Goal: Task Accomplishment & Management: Complete application form

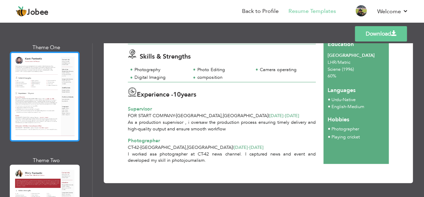
scroll to position [35, 0]
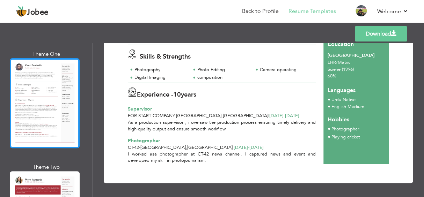
click at [50, 86] on div at bounding box center [45, 103] width 70 height 90
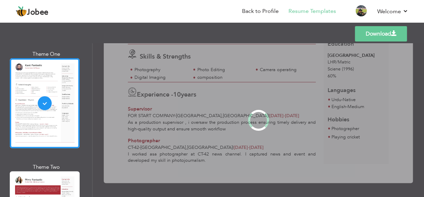
scroll to position [0, 0]
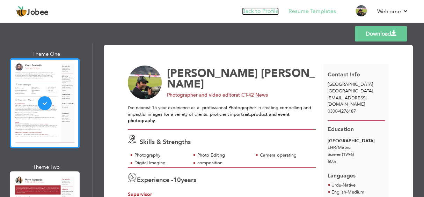
click at [263, 12] on link "Back to Profile" at bounding box center [260, 11] width 37 height 8
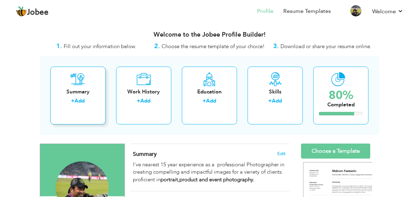
click at [56, 93] on div "Summary" at bounding box center [78, 91] width 44 height 7
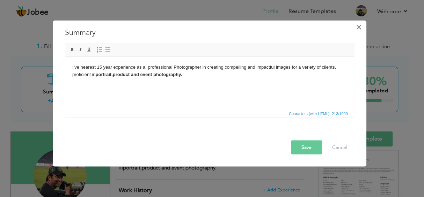
click at [357, 26] on span "×" at bounding box center [359, 27] width 6 height 13
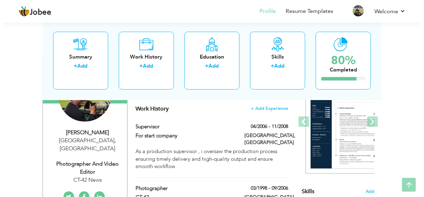
scroll to position [105, 0]
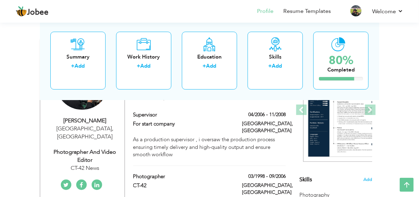
click at [95, 165] on div "CT-42 News" at bounding box center [84, 169] width 79 height 8
type input "Shujat"
type input "Ali"
type input "0300-4276187"
select select "number:166"
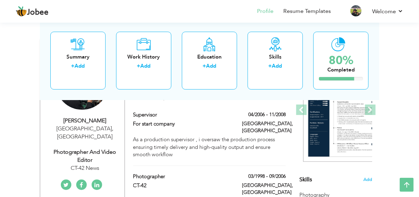
type input "[GEOGRAPHIC_DATA]"
select select "number:12"
type input "CT-42 News"
type input "Photographer and video editor"
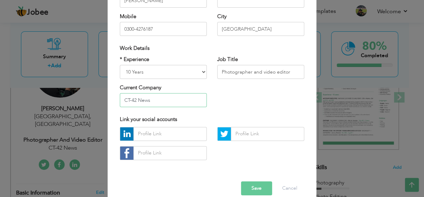
click at [148, 103] on input "CT-42 News" at bounding box center [163, 100] width 87 height 14
type input "C"
click at [285, 71] on input "Photographer and video editor" at bounding box center [260, 72] width 87 height 14
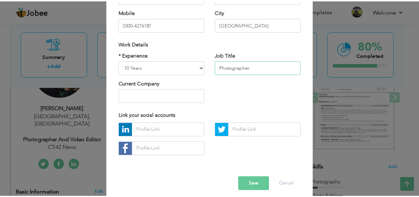
scroll to position [115, 0]
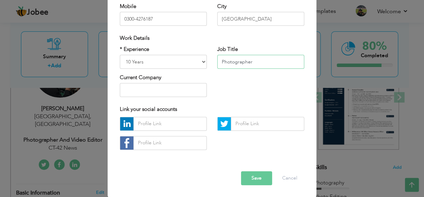
type input "Photographer"
click at [261, 179] on button "Save" at bounding box center [256, 179] width 31 height 14
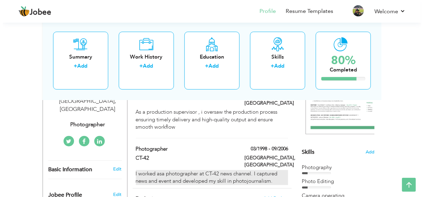
scroll to position [139, 0]
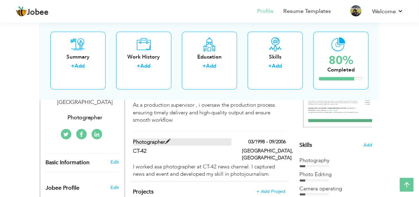
click at [156, 139] on label "Photographer" at bounding box center [182, 142] width 98 height 7
type input "Photographer"
type input "CT-42"
type input "03/1998"
type input "09/2006"
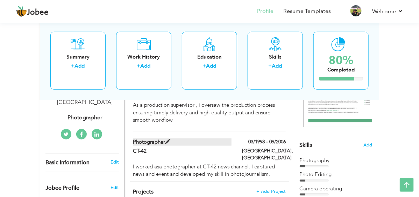
type input "[GEOGRAPHIC_DATA]"
type input "LAHORE"
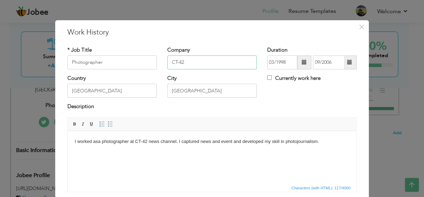
click at [174, 61] on input "CT-42" at bounding box center [211, 63] width 89 height 14
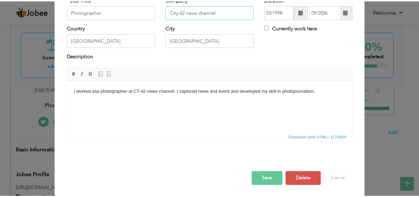
scroll to position [51, 0]
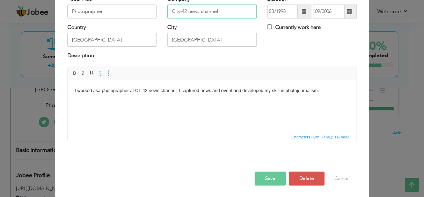
type input "City-42 news channel"
click at [262, 175] on button "Save" at bounding box center [270, 179] width 31 height 14
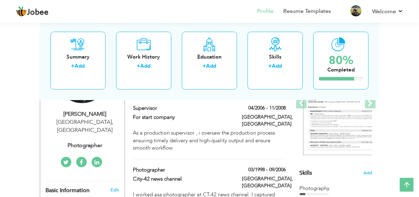
scroll to position [70, 0]
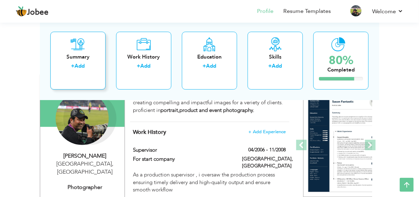
click at [71, 50] on icon at bounding box center [78, 44] width 14 height 14
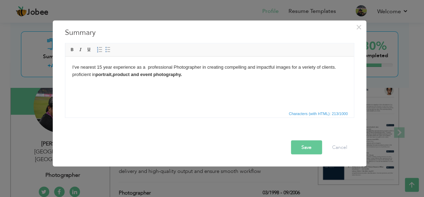
click at [101, 66] on body "I've nearest 15 year experience as a professional Photographer in creating comp…" at bounding box center [209, 71] width 275 height 15
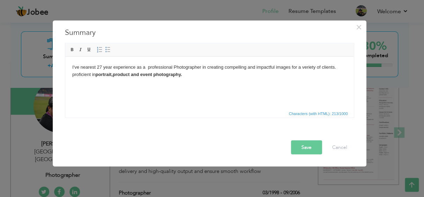
click at [302, 144] on button "Save" at bounding box center [306, 147] width 31 height 14
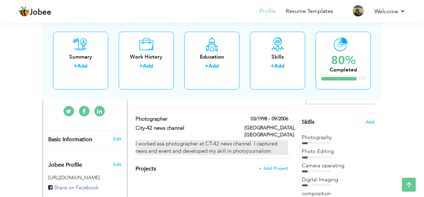
scroll to position [174, 0]
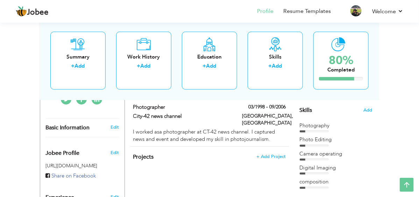
click at [47, 119] on div "Basic Information Edit" at bounding box center [82, 128] width 84 height 18
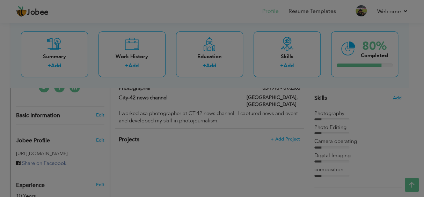
scroll to position [0, 0]
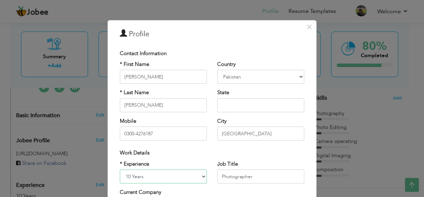
click at [151, 174] on select "Entry Level Less than 1 Year 1 Year 2 Years 3 Years 4 Years 5 Years 6 Years 7 Y…" at bounding box center [163, 177] width 87 height 14
select select "number:29"
click at [120, 170] on select "Entry Level Less than 1 Year 1 Year 2 Years 3 Years 4 Years 5 Years 6 Years 7 Y…" at bounding box center [163, 177] width 87 height 14
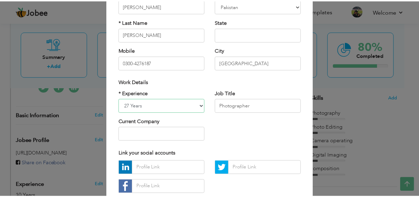
scroll to position [105, 0]
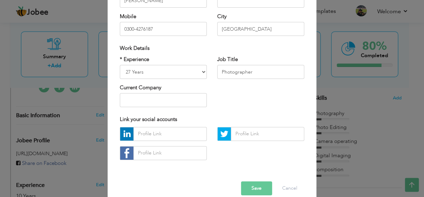
click at [255, 188] on button "Save" at bounding box center [256, 189] width 31 height 14
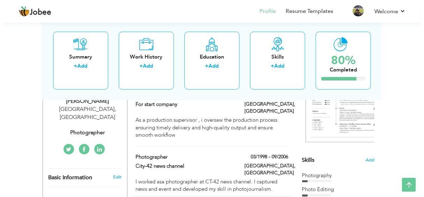
scroll to position [139, 0]
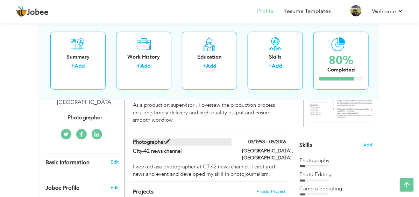
click at [216, 139] on label "Photographer" at bounding box center [182, 142] width 98 height 7
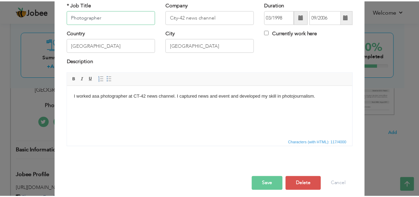
scroll to position [51, 0]
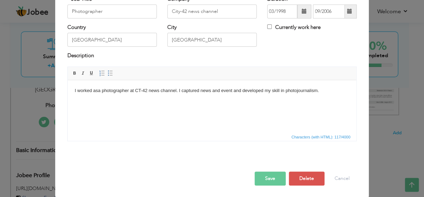
click at [266, 177] on button "Save" at bounding box center [270, 179] width 31 height 14
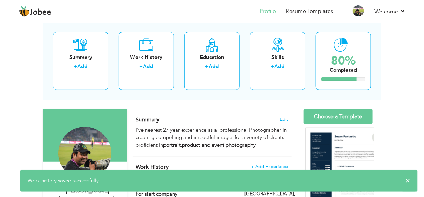
scroll to position [0, 0]
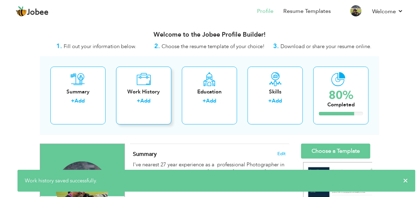
click at [134, 90] on div "Work History" at bounding box center [144, 91] width 44 height 7
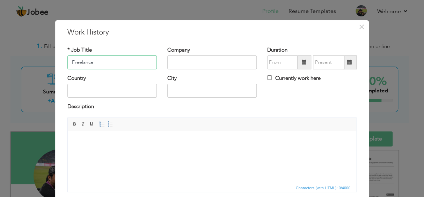
type input "Freelance"
click at [176, 61] on input "text" at bounding box center [211, 63] width 89 height 14
drag, startPoint x: 77, startPoint y: 63, endPoint x: 190, endPoint y: 106, distance: 120.4
click at [190, 106] on div "Description" at bounding box center [211, 107] width 289 height 9
drag, startPoint x: 102, startPoint y: 62, endPoint x: 25, endPoint y: 62, distance: 77.6
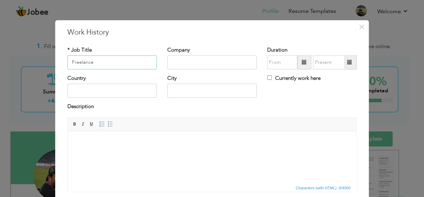
click at [25, 62] on div "× Work History * Job Title Freelance Company Duration Currently work here" at bounding box center [212, 98] width 424 height 197
paste input "freelancing"
type input "freelancing"
click at [209, 60] on input "text" at bounding box center [211, 63] width 89 height 14
click at [136, 93] on input "text" at bounding box center [111, 91] width 89 height 14
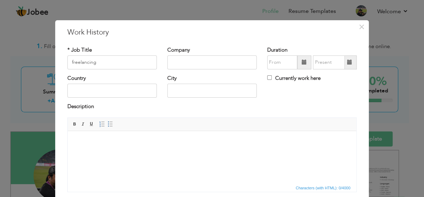
click at [94, 152] on html at bounding box center [212, 141] width 289 height 21
click at [99, 122] on span at bounding box center [102, 125] width 6 height 6
click at [99, 123] on span at bounding box center [102, 125] width 6 height 6
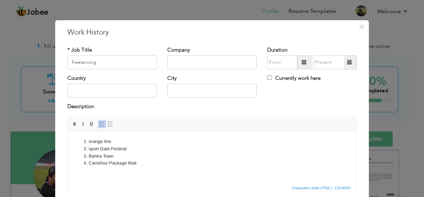
click at [143, 165] on li "Carrefour P ackage Mall" at bounding box center [212, 163] width 247 height 7
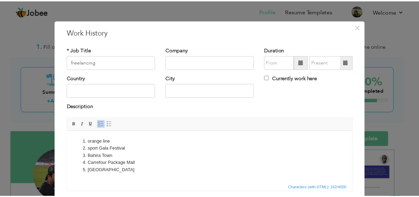
scroll to position [51, 0]
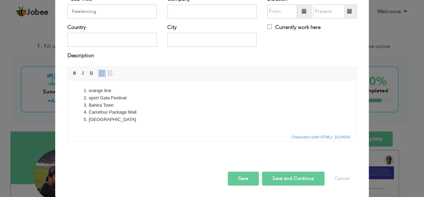
click at [241, 175] on button "Save" at bounding box center [243, 179] width 31 height 14
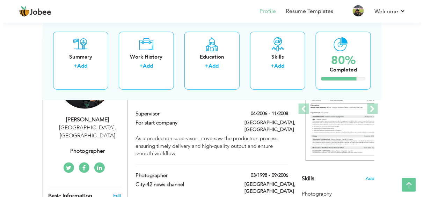
scroll to position [70, 0]
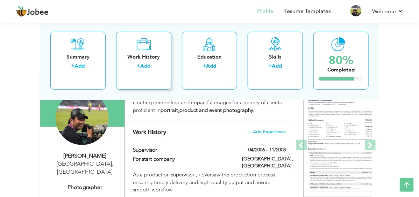
click at [140, 64] on div "+ Add" at bounding box center [144, 67] width 44 height 9
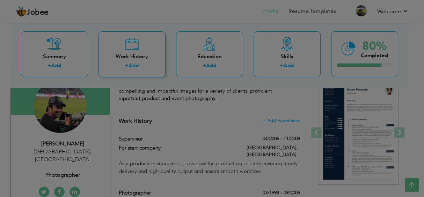
scroll to position [0, 0]
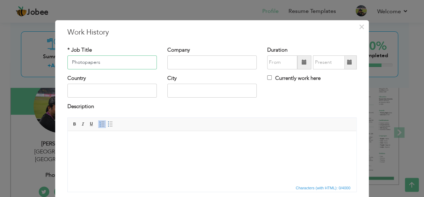
type input "Photopapers"
click at [187, 62] on input "text" at bounding box center [211, 63] width 89 height 14
drag, startPoint x: 194, startPoint y: 62, endPoint x: 145, endPoint y: 63, distance: 48.9
click at [145, 63] on div "* Job Title Photopapers Company GT MAG Duration" at bounding box center [212, 60] width 300 height 28
paste input "gt magazine pakistan"
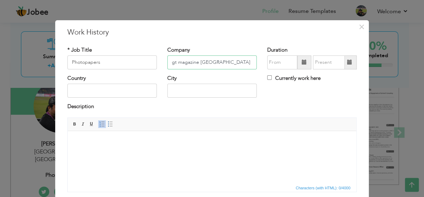
click at [171, 63] on input "gt magazine pakistan" at bounding box center [211, 63] width 89 height 14
click at [180, 64] on input "GT magazine pakistan" at bounding box center [211, 63] width 89 height 14
click at [201, 63] on input "GT Magazine pakistan" at bounding box center [211, 63] width 89 height 14
type input "GT Magazine [GEOGRAPHIC_DATA]"
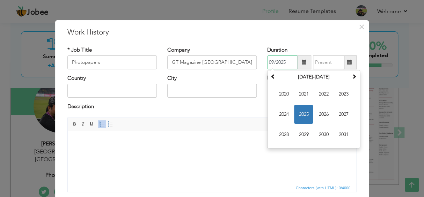
click at [285, 63] on input "09/2025" at bounding box center [282, 63] width 30 height 14
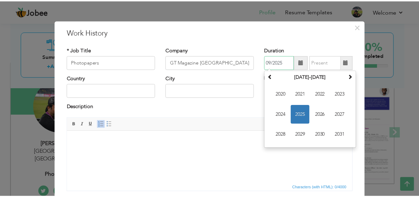
scroll to position [35, 0]
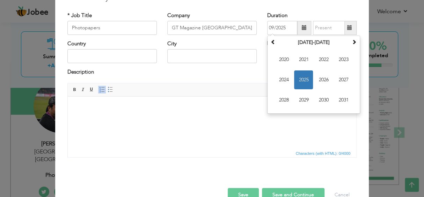
click at [86, 108] on body at bounding box center [212, 106] width 275 height 7
drag, startPoint x: 282, startPoint y: 27, endPoint x: 214, endPoint y: 39, distance: 69.2
click at [214, 39] on div "* Job Title Photopapers Company GT Magazine Pakistan Duration 09/2025 September…" at bounding box center [212, 26] width 300 height 28
type input "5"
click at [269, 29] on input "5" at bounding box center [282, 28] width 30 height 14
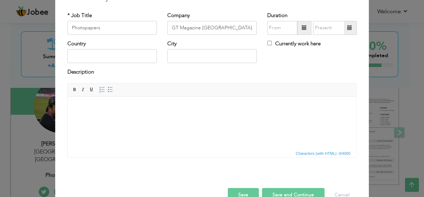
click at [76, 103] on body at bounding box center [212, 106] width 275 height 7
click at [240, 192] on button "Save" at bounding box center [243, 195] width 31 height 14
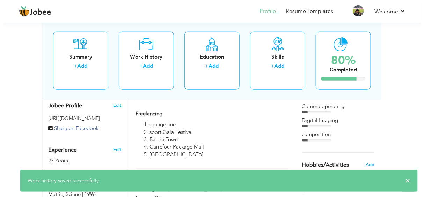
scroll to position [245, 0]
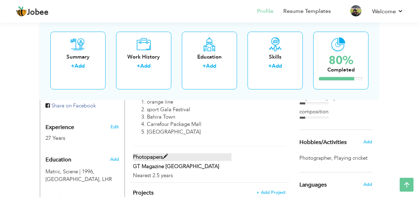
click at [163, 154] on span at bounding box center [165, 156] width 5 height 5
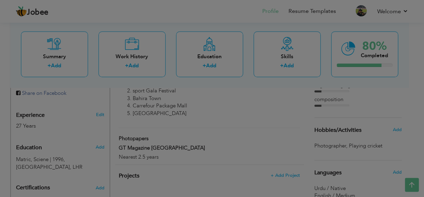
scroll to position [0, 0]
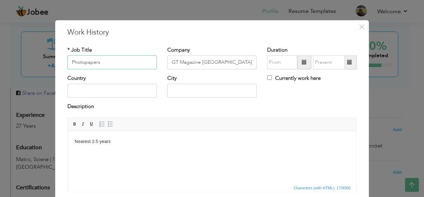
click at [87, 63] on input "Photopapers" at bounding box center [111, 63] width 89 height 14
click at [96, 62] on input "Photopapers" at bounding box center [111, 63] width 89 height 14
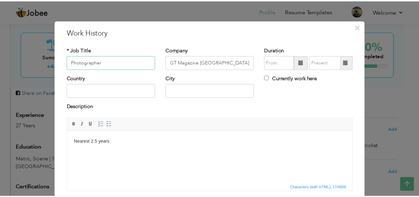
scroll to position [51, 0]
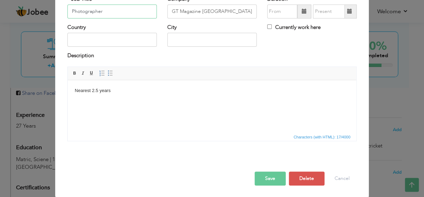
type input "Photographer"
click at [262, 172] on button "Save" at bounding box center [270, 179] width 31 height 14
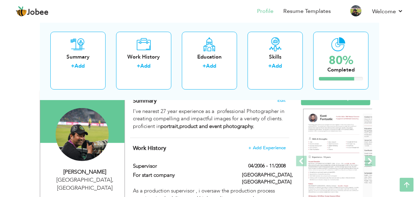
scroll to position [0, 0]
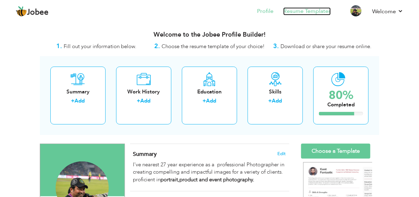
click at [302, 12] on link "Resume Templates" at bounding box center [307, 11] width 48 height 8
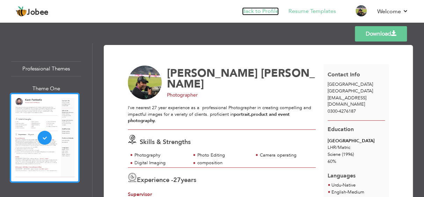
click at [277, 13] on link "Back to Profile" at bounding box center [260, 11] width 37 height 8
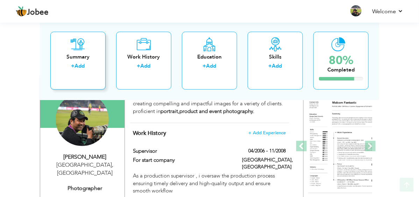
scroll to position [70, 0]
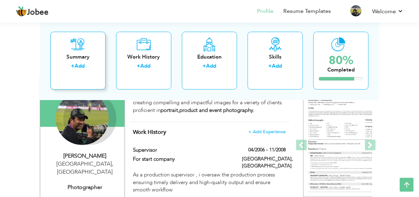
click at [53, 61] on div "Summary + Add" at bounding box center [77, 60] width 55 height 58
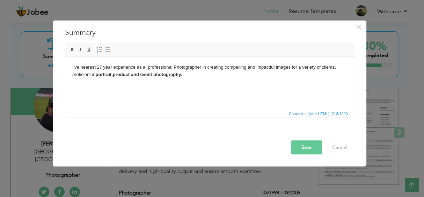
click at [304, 146] on button "Save" at bounding box center [306, 147] width 31 height 14
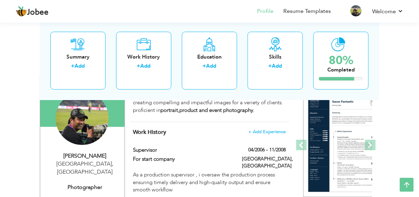
click at [73, 184] on div "Photographer" at bounding box center [84, 188] width 79 height 8
type input "[PERSON_NAME]"
type input "0300-4276187"
select select "number:166"
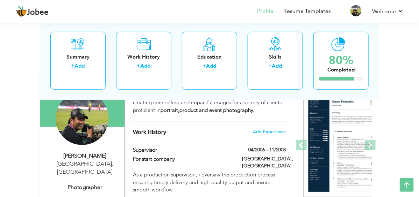
type input "[GEOGRAPHIC_DATA]"
select select "number:29"
type input "Photographer"
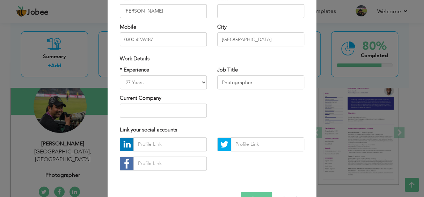
scroll to position [105, 0]
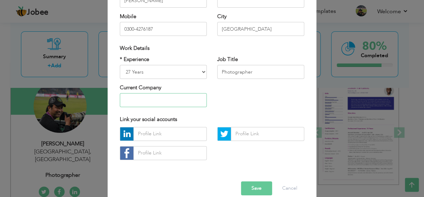
click at [168, 102] on input "text" at bounding box center [163, 100] width 87 height 14
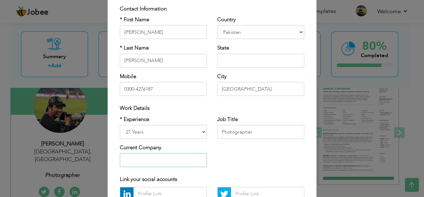
scroll to position [80, 0]
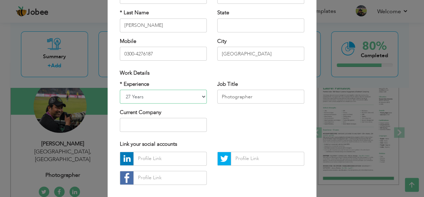
click at [200, 95] on select "Entry Level Less than 1 Year 1 Year 2 Years 3 Years 4 Years 5 Years 6 Years 7 Y…" at bounding box center [163, 97] width 87 height 14
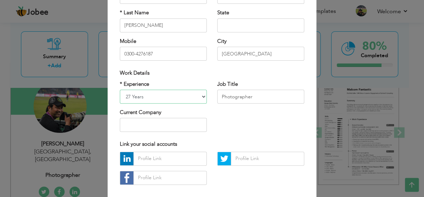
click at [200, 95] on select "Entry Level Less than 1 Year 1 Year 2 Years 3 Years 4 Years 5 Years 6 Years 7 Y…" at bounding box center [163, 97] width 87 height 14
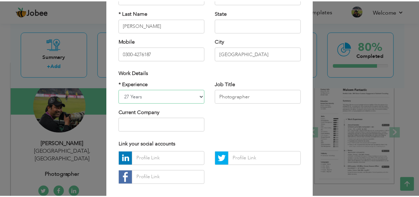
scroll to position [115, 0]
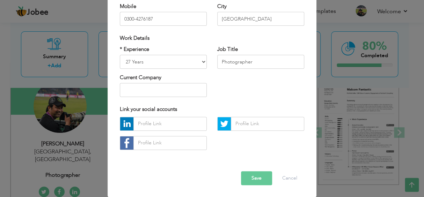
click at [245, 177] on button "Save" at bounding box center [256, 179] width 31 height 14
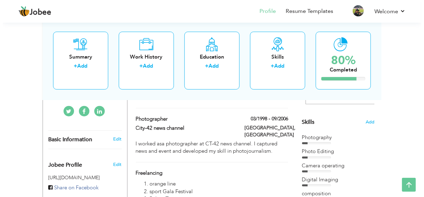
scroll to position [174, 0]
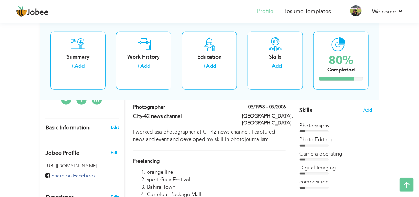
click at [110, 124] on link "Edit" at bounding box center [114, 127] width 8 height 6
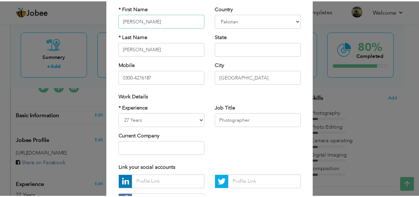
scroll to position [0, 0]
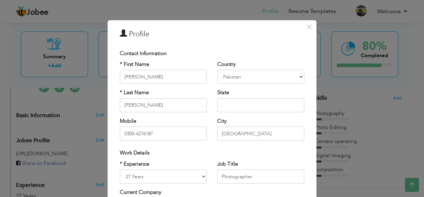
click at [74, 125] on div "× Profile Contact Information * First Name Shujat * Last Name Ali U.K" at bounding box center [212, 98] width 424 height 197
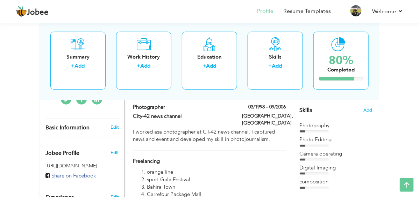
click at [63, 124] on div "Basic Information" at bounding box center [75, 127] width 70 height 7
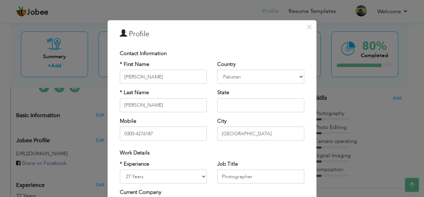
click at [63, 109] on div "× Profile Contact Information * First Name Shujat * Last Name Ali U.K" at bounding box center [212, 98] width 424 height 197
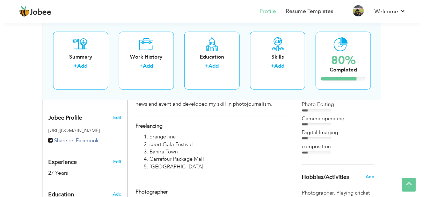
scroll to position [245, 0]
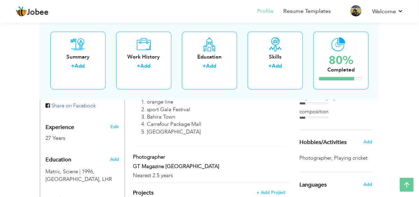
click at [75, 135] on div "27 Years" at bounding box center [74, 139] width 59 height 8
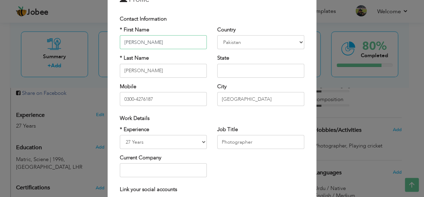
scroll to position [70, 0]
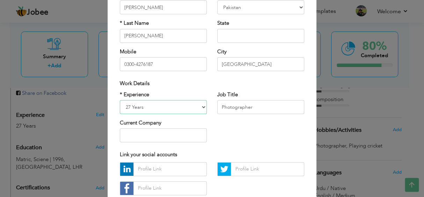
click at [173, 105] on select "Entry Level Less than 1 Year 1 Year 2 Years 3 Years 4 Years 5 Years 6 Years 7 Y…" at bounding box center [163, 107] width 87 height 14
click at [198, 106] on select "Entry Level Less than 1 Year 1 Year 2 Years 3 Years 4 Years 5 Years 6 Years 7 Y…" at bounding box center [163, 107] width 87 height 14
click at [120, 100] on select "Entry Level Less than 1 Year 1 Year 2 Years 3 Years 4 Years 5 Years 6 Years 7 Y…" at bounding box center [163, 107] width 87 height 14
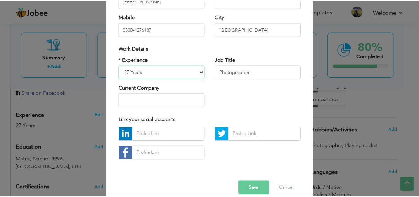
scroll to position [115, 0]
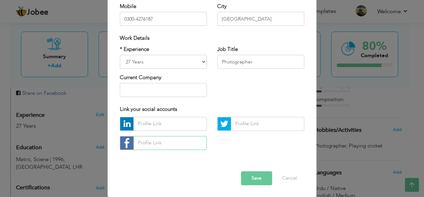
click at [147, 142] on input "text" at bounding box center [169, 143] width 73 height 14
click at [168, 121] on input "text" at bounding box center [169, 124] width 73 height 14
click at [236, 124] on input "text" at bounding box center [267, 124] width 73 height 14
click at [253, 174] on button "Save" at bounding box center [256, 179] width 31 height 14
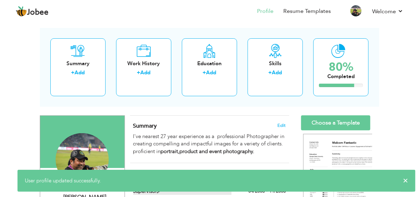
scroll to position [0, 0]
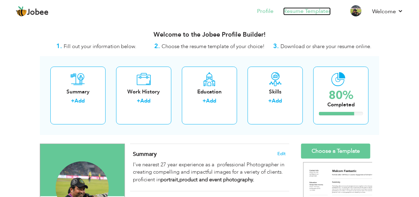
click at [296, 10] on link "Resume Templates" at bounding box center [307, 11] width 48 height 8
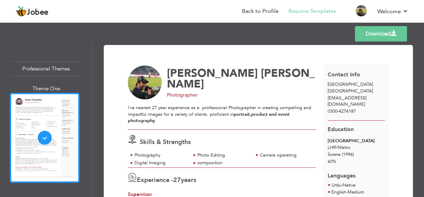
scroll to position [35, 0]
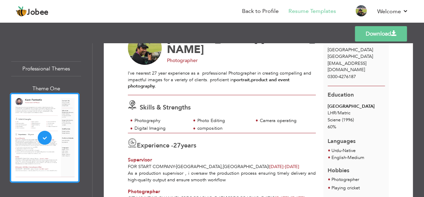
click at [132, 143] on icon at bounding box center [132, 143] width 9 height 9
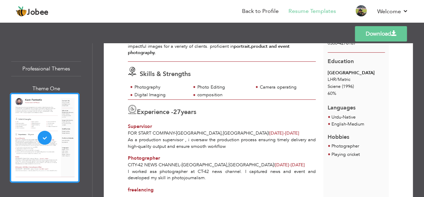
scroll to position [56, 0]
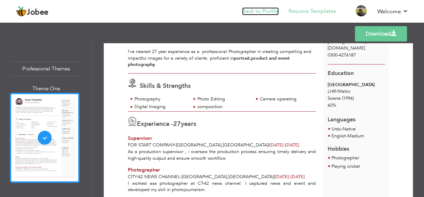
click at [254, 9] on link "Back to Profile" at bounding box center [260, 11] width 37 height 8
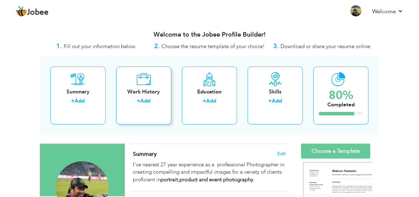
click at [143, 92] on div "Work History" at bounding box center [144, 91] width 44 height 7
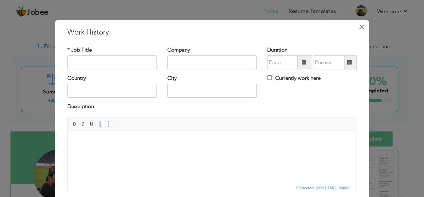
click at [361, 24] on span "×" at bounding box center [362, 27] width 6 height 13
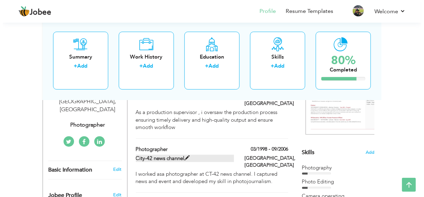
scroll to position [139, 0]
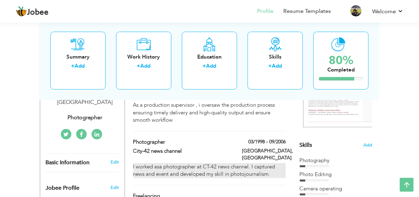
click at [157, 164] on div "I worked asa photographer at CT-42 news channel. I captured news and event and …" at bounding box center [209, 171] width 153 height 15
type input "Photographer"
type input "City-42 news channel"
type input "03/1998"
type input "09/2006"
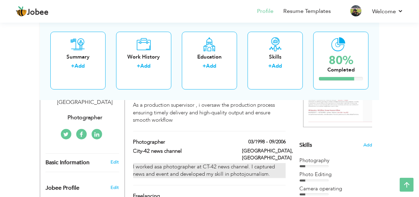
type input "[GEOGRAPHIC_DATA]"
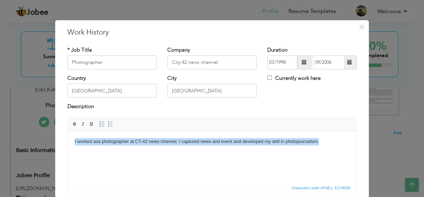
drag, startPoint x: 72, startPoint y: 142, endPoint x: 321, endPoint y: 150, distance: 249.3
click at [321, 150] on html "I worked asa photographer at CT-42 news channel. I captured news and event and …" at bounding box center [212, 141] width 289 height 21
copy body "I worked asa photographer at CT-42 news channel. I captured news and event and …"
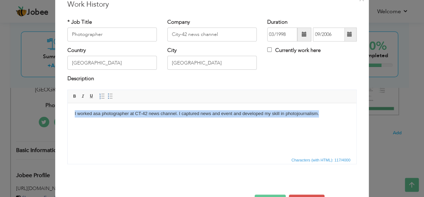
scroll to position [51, 0]
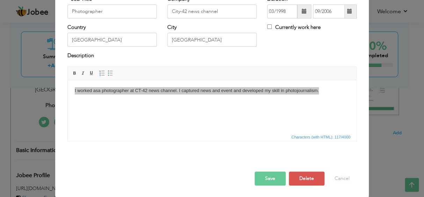
click at [266, 178] on button "Save" at bounding box center [270, 179] width 31 height 14
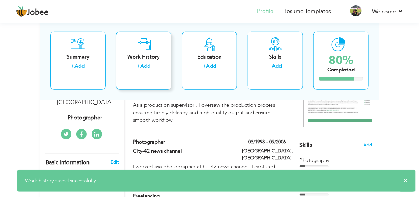
click at [133, 56] on div "Work History" at bounding box center [144, 56] width 44 height 7
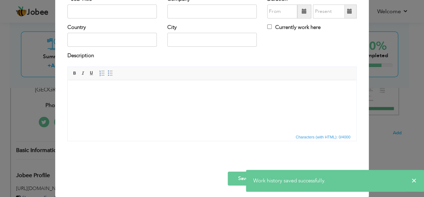
scroll to position [0, 0]
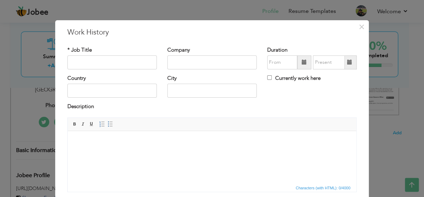
click at [77, 145] on body at bounding box center [212, 141] width 275 height 7
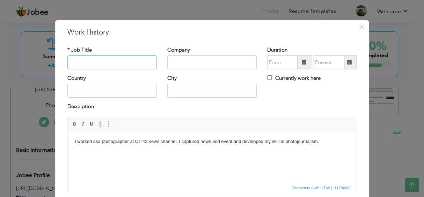
click at [90, 57] on input "text" at bounding box center [111, 63] width 89 height 14
type input "pHOTOGHPHAR"
drag, startPoint x: 86, startPoint y: 60, endPoint x: 197, endPoint y: 107, distance: 120.3
click at [219, 113] on div "Description" at bounding box center [212, 110] width 300 height 14
drag, startPoint x: 88, startPoint y: 61, endPoint x: 245, endPoint y: 108, distance: 164.3
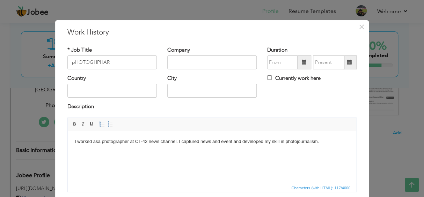
click at [248, 108] on div "Description" at bounding box center [211, 107] width 289 height 9
click at [180, 63] on input "text" at bounding box center [211, 63] width 89 height 14
type input "09/2025"
click at [267, 61] on input "09/2025" at bounding box center [282, 63] width 30 height 14
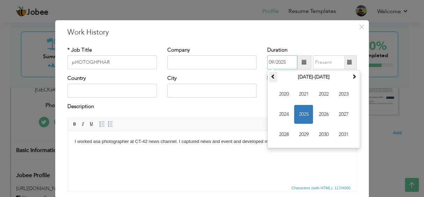
click at [271, 75] on span at bounding box center [273, 76] width 5 height 5
click at [352, 78] on span at bounding box center [354, 76] width 5 height 5
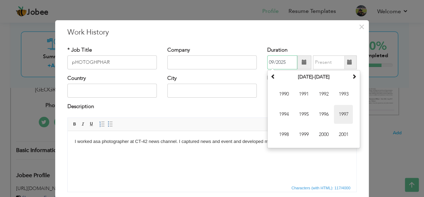
click at [334, 112] on span "1997" at bounding box center [343, 114] width 19 height 19
type input "09/2025"
click at [334, 64] on input "09/2025" at bounding box center [329, 63] width 32 height 14
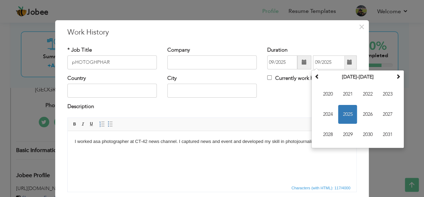
click at [272, 110] on div "Description" at bounding box center [211, 107] width 289 height 9
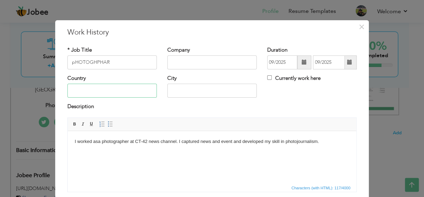
click at [115, 86] on input "text" at bounding box center [111, 91] width 89 height 14
drag, startPoint x: 93, startPoint y: 90, endPoint x: 64, endPoint y: 94, distance: 28.8
click at [64, 94] on div "Country Pakistan" at bounding box center [112, 89] width 100 height 28
type input "[GEOGRAPHIC_DATA]"
click at [194, 85] on input "text" at bounding box center [211, 91] width 89 height 14
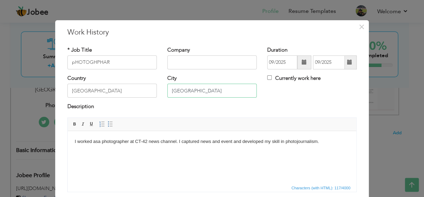
type input "[GEOGRAPHIC_DATA]"
click at [285, 62] on input "09/2025" at bounding box center [282, 63] width 30 height 14
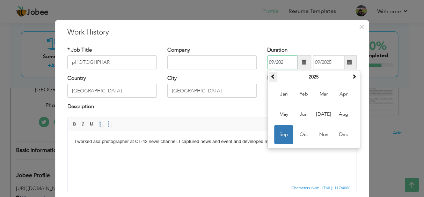
click at [271, 78] on span at bounding box center [273, 76] width 5 height 5
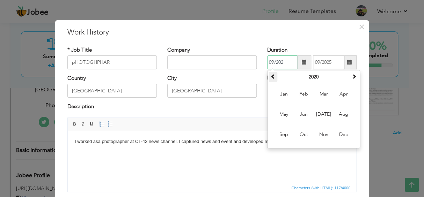
click at [271, 78] on span at bounding box center [273, 76] width 5 height 5
click at [270, 61] on input "091997" at bounding box center [282, 63] width 30 height 14
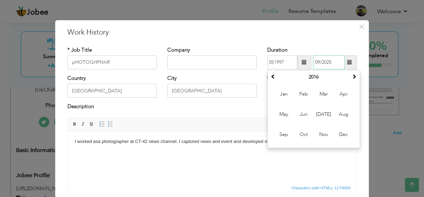
type input "05/1997"
click at [332, 64] on input "09/2025" at bounding box center [329, 63] width 32 height 14
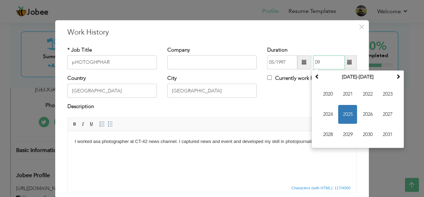
type input "0"
type input "08/2006"
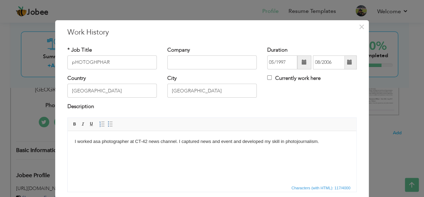
click at [290, 96] on div "Country Pakistan City Lahore Currently work here" at bounding box center [212, 89] width 300 height 28
click at [137, 140] on body "I worked asa photographer at CT-42 news channel. I captured news and event and …" at bounding box center [212, 141] width 275 height 7
click at [146, 141] on body "I worked asa photographer at CityT-42 news channel. I captured news and event a…" at bounding box center [212, 141] width 275 height 7
click at [144, 142] on body "I worked asa photographer at CityT-42 news channel. I captured news and event a…" at bounding box center [212, 141] width 275 height 7
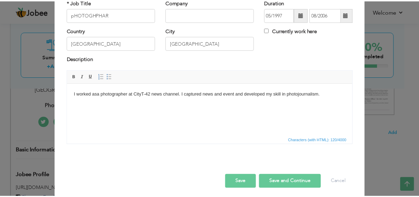
scroll to position [51, 0]
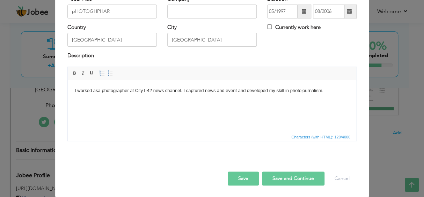
click at [98, 90] on body "I worked asa photographer at CityT-42 news channel. I captured news and event a…" at bounding box center [212, 90] width 275 height 7
click at [245, 177] on button "Save" at bounding box center [243, 179] width 31 height 14
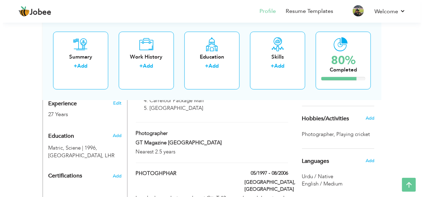
scroll to position [279, 0]
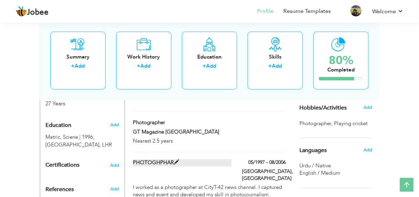
click at [153, 160] on label "pHOTOGHPHAR" at bounding box center [182, 163] width 98 height 7
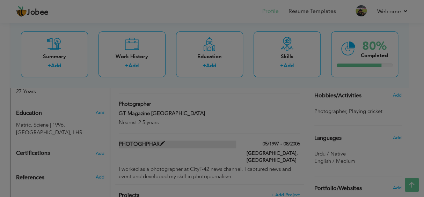
scroll to position [0, 0]
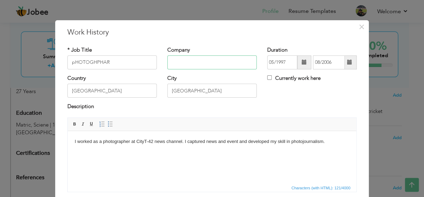
click at [174, 62] on input "text" at bounding box center [211, 63] width 89 height 14
type input "City"
click at [146, 142] on body "I worked as a photographer at CityT-42 news channel. I captured news and event …" at bounding box center [212, 141] width 275 height 7
click at [179, 61] on input "City" at bounding box center [211, 63] width 89 height 14
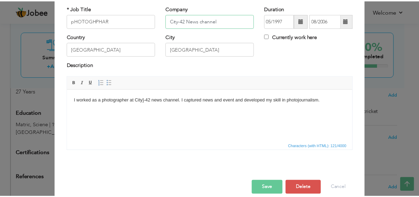
scroll to position [51, 0]
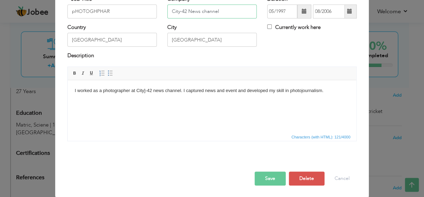
type input "City-42 News channel"
click at [263, 175] on button "Save" at bounding box center [270, 179] width 31 height 14
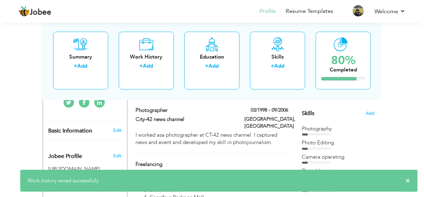
scroll to position [136, 0]
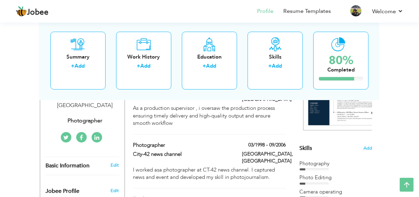
click at [254, 142] on div "03/1998 - 09/2006" at bounding box center [264, 146] width 55 height 9
type input "Photographer"
type input "City-42 news channel"
type input "03/1998"
type input "09/2006"
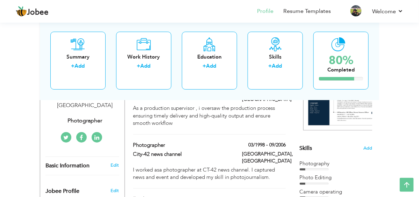
type input "LAHORE"
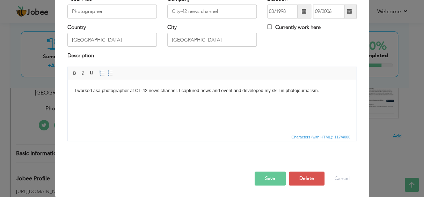
scroll to position [0, 0]
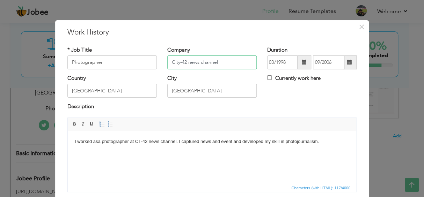
drag, startPoint x: 221, startPoint y: 60, endPoint x: 161, endPoint y: 66, distance: 60.4
click at [162, 66] on div "Company City-42 news channel" at bounding box center [212, 60] width 100 height 28
click at [285, 63] on input "03/1998" at bounding box center [282, 63] width 30 height 14
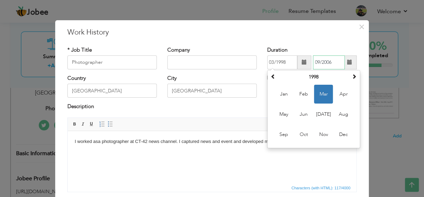
click at [340, 62] on input "09/2006" at bounding box center [329, 63] width 32 height 14
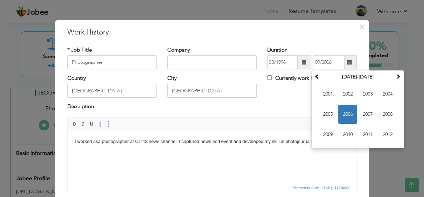
click at [277, 77] on label "Currently work here" at bounding box center [293, 78] width 53 height 7
click at [272, 77] on input "Currently work here" at bounding box center [269, 77] width 5 height 5
checkbox input "true"
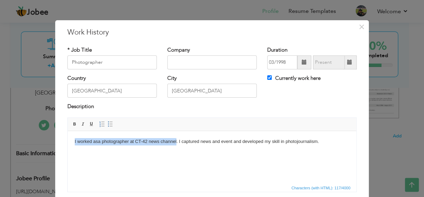
drag, startPoint x: 74, startPoint y: 139, endPoint x: 177, endPoint y: 146, distance: 102.6
click at [177, 146] on html "I worked asa photographer at CT-42 news channel. I captured news and event and …" at bounding box center [212, 141] width 289 height 21
drag, startPoint x: 216, startPoint y: 141, endPoint x: 113, endPoint y: 276, distance: 170.3
click at [68, 146] on html ". I captured news and event and developed my skill in photojournalism." at bounding box center [212, 141] width 289 height 21
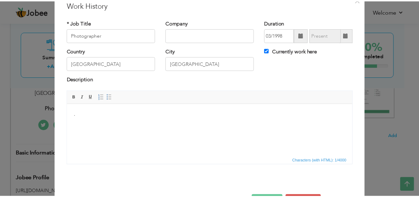
scroll to position [51, 0]
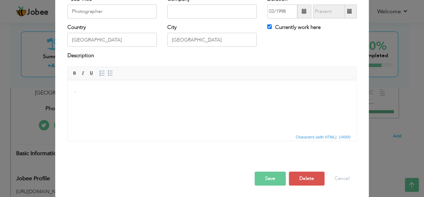
click at [269, 179] on button "Save" at bounding box center [270, 179] width 31 height 14
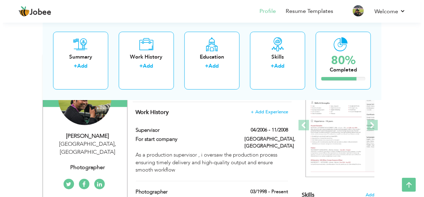
scroll to position [101, 0]
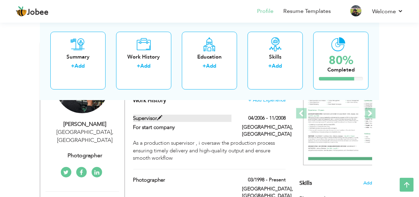
click at [144, 115] on label "Supervisor" at bounding box center [182, 118] width 98 height 7
type input "Supervisor"
type input "For start company"
type input "04/2006"
type input "11/2008"
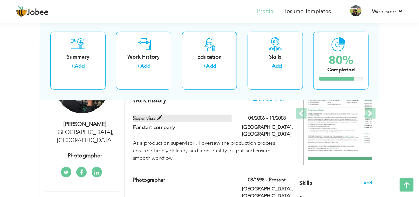
type input "[GEOGRAPHIC_DATA]"
checkbox input "false"
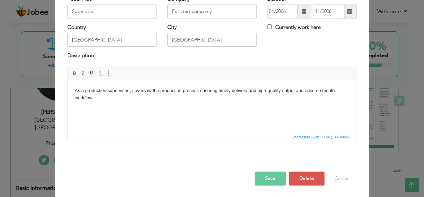
scroll to position [0, 0]
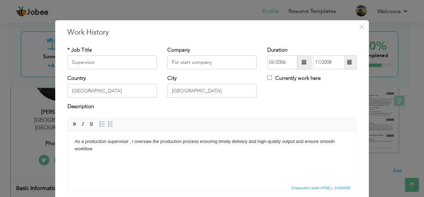
drag, startPoint x: 75, startPoint y: 140, endPoint x: 135, endPoint y: 151, distance: 60.7
click at [135, 151] on body "As a production supervisor , i oversaw the production process ensuring timely d…" at bounding box center [212, 145] width 275 height 15
copy body "As a production supervisor , i oversaw the production process ensuring timely d…"
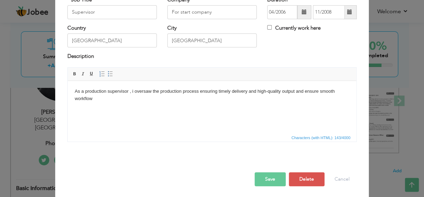
scroll to position [51, 0]
click at [265, 175] on button "Save" at bounding box center [270, 179] width 31 height 14
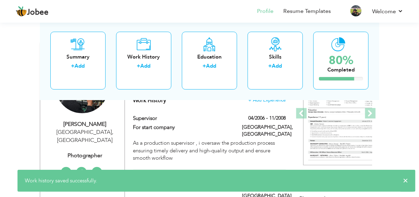
click at [189, 177] on div "Photographer" at bounding box center [182, 181] width 109 height 9
type input "Photographer"
type input "03/1998"
type input "LAHORE"
checkbox input "true"
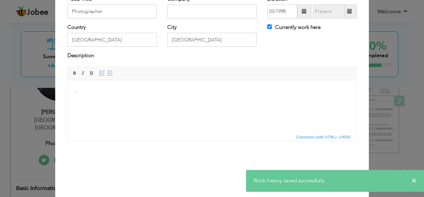
scroll to position [0, 0]
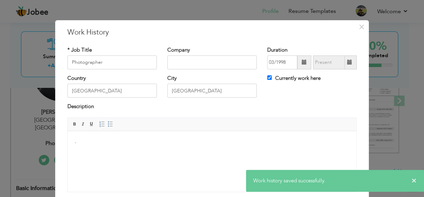
click at [86, 136] on html "." at bounding box center [212, 141] width 289 height 21
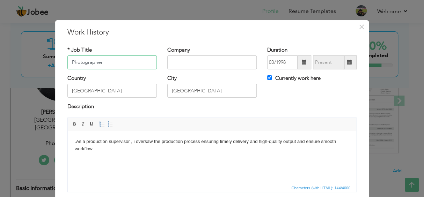
click at [105, 64] on input "Photographer" at bounding box center [111, 63] width 89 height 14
type input "P"
type input "Supervisor"
click at [170, 59] on input "text" at bounding box center [211, 63] width 89 height 14
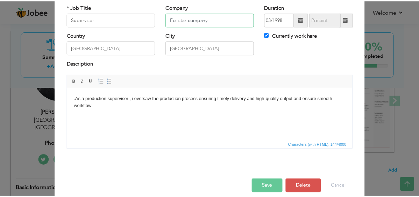
scroll to position [51, 0]
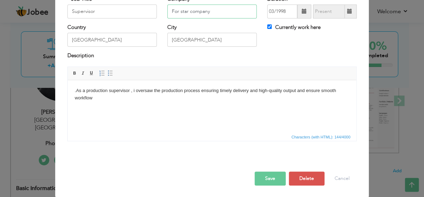
type input "For star company"
click at [263, 174] on button "Save" at bounding box center [270, 179] width 31 height 14
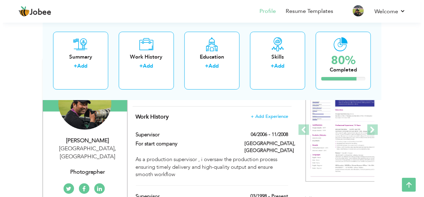
scroll to position [101, 0]
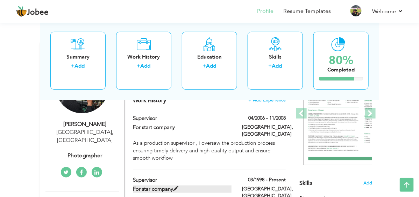
click at [189, 186] on label "For star company" at bounding box center [182, 189] width 98 height 7
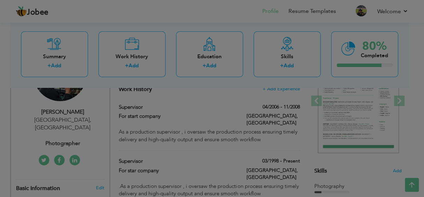
scroll to position [0, 0]
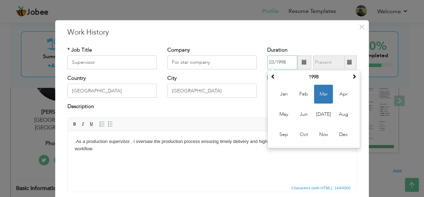
click at [290, 62] on input "03/1998" at bounding box center [282, 63] width 30 height 14
type input "03/2006"
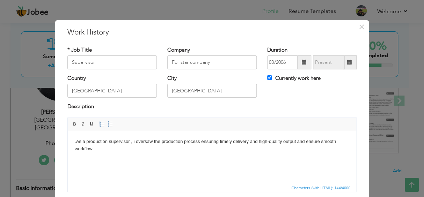
click at [267, 75] on label "Currently work here" at bounding box center [293, 78] width 53 height 7
click at [267, 75] on input "Currently work here" at bounding box center [269, 77] width 5 height 5
checkbox input "false"
click at [323, 65] on input "text" at bounding box center [329, 63] width 32 height 14
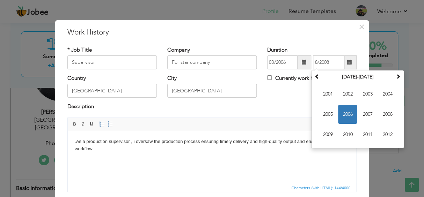
type input "08/2008"
click at [271, 114] on div "Description" at bounding box center [212, 110] width 300 height 14
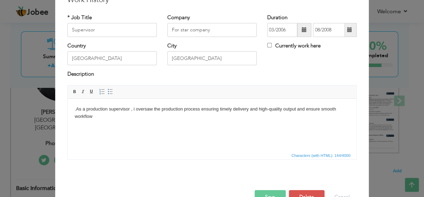
scroll to position [51, 0]
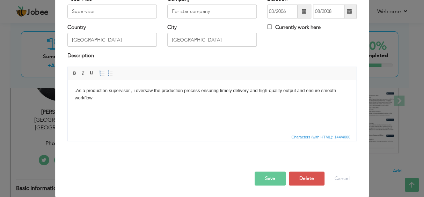
click at [262, 179] on button "Save" at bounding box center [270, 179] width 31 height 14
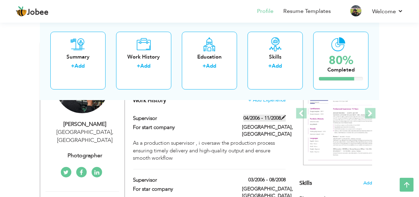
click at [266, 115] on label "04/2006 - 11/2008" at bounding box center [264, 118] width 42 height 7
type input "For start company"
type input "04/2006"
type input "11/2008"
type input "[GEOGRAPHIC_DATA]"
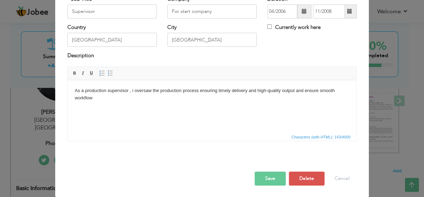
scroll to position [0, 0]
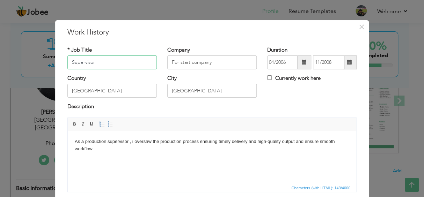
drag, startPoint x: 93, startPoint y: 64, endPoint x: 45, endPoint y: 71, distance: 48.3
click at [45, 71] on div "× Work History * Job Title Supervisor Company For start company Duration" at bounding box center [212, 98] width 424 height 197
type input "photoghapher"
click at [216, 63] on input "For start company" at bounding box center [211, 63] width 89 height 14
type input "F"
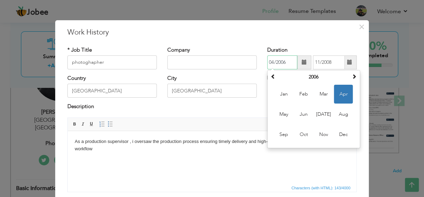
click at [285, 61] on input "04/2006" at bounding box center [282, 63] width 30 height 14
type input "0"
type input "05/1997"
click at [263, 106] on div "Description" at bounding box center [211, 107] width 289 height 9
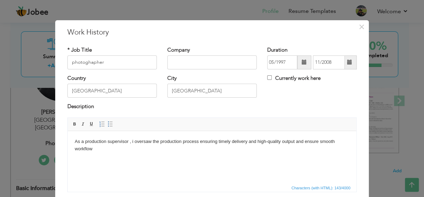
click at [270, 80] on label "Currently work here" at bounding box center [293, 78] width 53 height 7
click at [270, 80] on input "Currently work here" at bounding box center [269, 77] width 5 height 5
checkbox input "true"
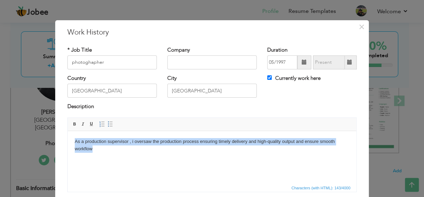
drag, startPoint x: 74, startPoint y: 140, endPoint x: 92, endPoint y: 154, distance: 22.2
click at [92, 154] on html "As a production supervisor , i oversaw the production process ensuring timely d…" at bounding box center [212, 145] width 289 height 29
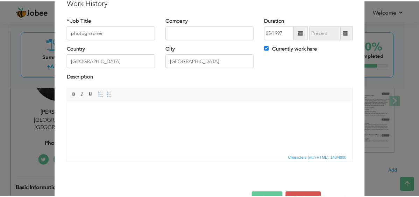
scroll to position [51, 0]
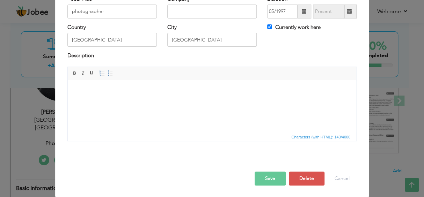
click at [256, 176] on button "Save" at bounding box center [270, 179] width 31 height 14
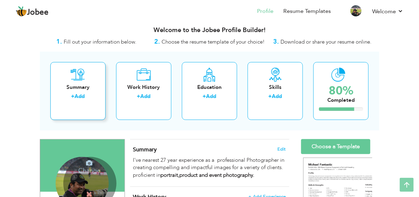
scroll to position [0, 0]
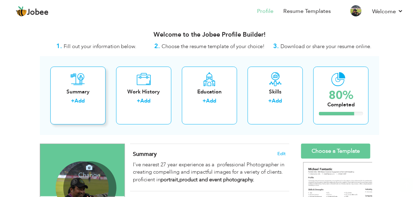
click at [62, 75] on div "Summary + Add" at bounding box center [77, 96] width 55 height 58
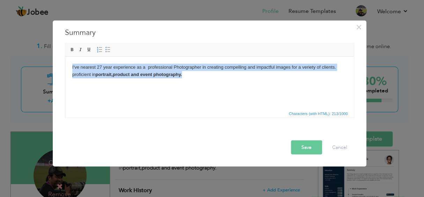
drag, startPoint x: 72, startPoint y: 66, endPoint x: 186, endPoint y: 74, distance: 113.8
click at [186, 74] on body "I've nearest 27 year experience as a professional Photographer in creating comp…" at bounding box center [209, 71] width 275 height 15
copy body "I've nearest 27 year experience as a professional Photographer in creating comp…"
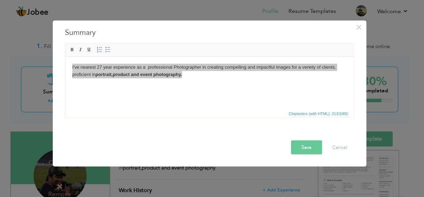
click at [301, 145] on button "Save" at bounding box center [306, 147] width 31 height 14
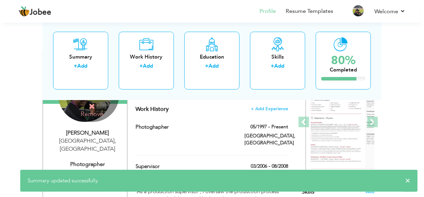
scroll to position [105, 0]
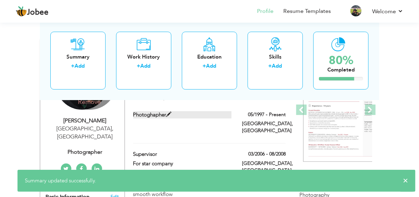
click at [160, 111] on label "photoghapher" at bounding box center [182, 114] width 98 height 7
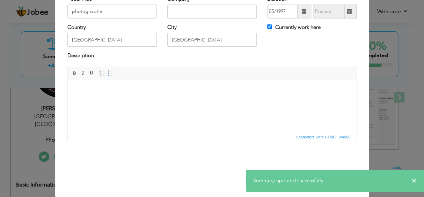
scroll to position [0, 0]
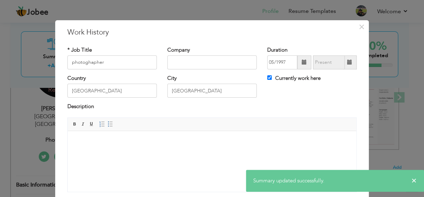
click at [78, 140] on body at bounding box center [212, 141] width 275 height 7
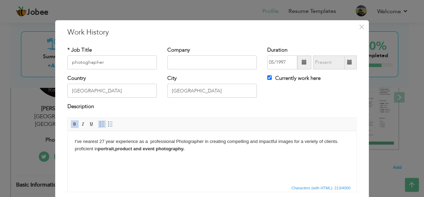
click at [98, 127] on link "Insert/Remove Numbered List" at bounding box center [102, 125] width 8 height 8
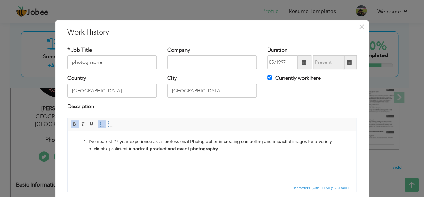
click at [98, 127] on link "Insert/Remove Numbered List" at bounding box center [102, 125] width 8 height 8
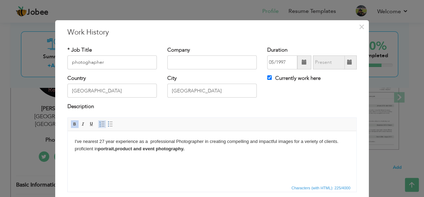
click at [100, 123] on span at bounding box center [102, 125] width 6 height 6
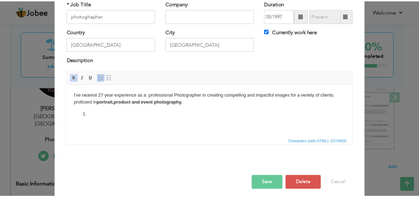
scroll to position [51, 0]
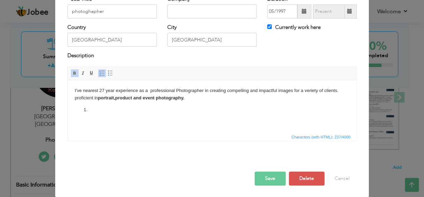
click at [261, 175] on button "Save" at bounding box center [270, 179] width 31 height 14
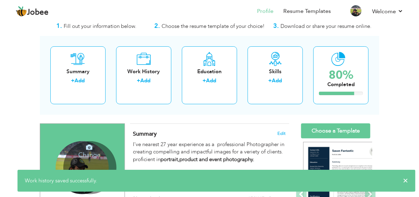
scroll to position [0, 0]
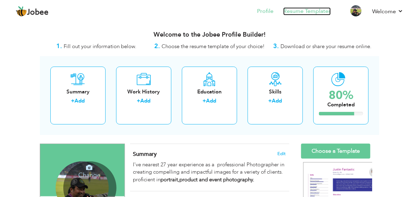
click at [292, 10] on link "Resume Templates" at bounding box center [307, 11] width 48 height 8
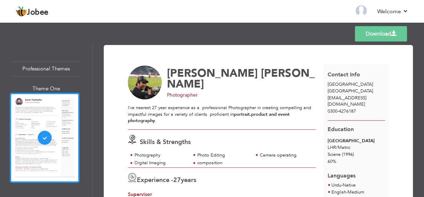
click at [368, 36] on link "Download" at bounding box center [381, 33] width 52 height 15
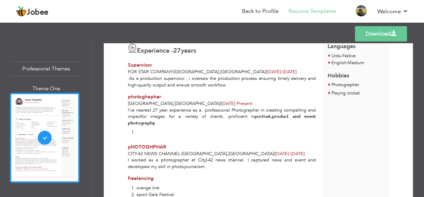
scroll to position [139, 0]
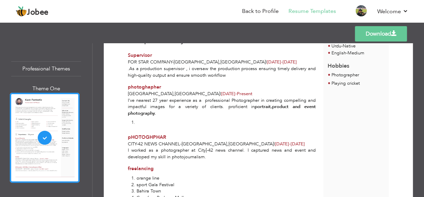
click at [137, 121] on li at bounding box center [225, 123] width 179 height 7
click at [261, 15] on link "Back to Profile" at bounding box center [260, 11] width 37 height 8
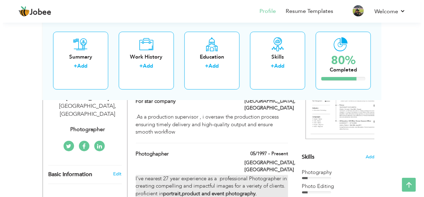
scroll to position [139, 0]
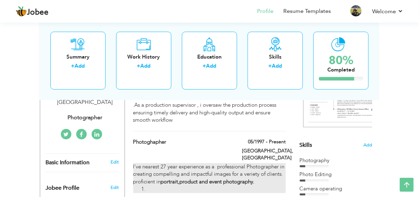
click at [147, 186] on li at bounding box center [216, 189] width 139 height 7
type input "photoghapher"
type input "05/1997"
type input "[GEOGRAPHIC_DATA]"
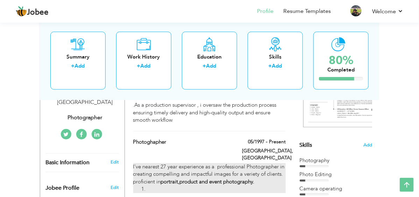
checkbox input "true"
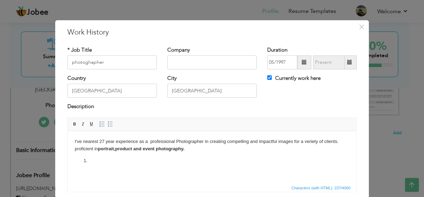
click at [89, 164] on li at bounding box center [212, 160] width 247 height 7
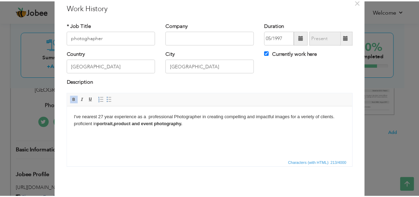
scroll to position [51, 0]
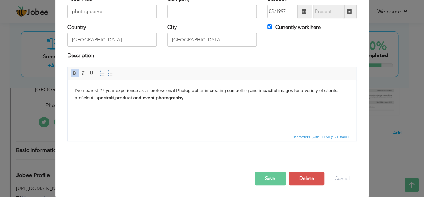
click at [270, 178] on button "Save" at bounding box center [270, 179] width 31 height 14
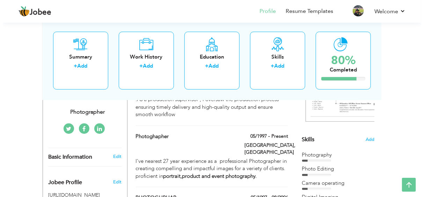
scroll to position [180, 0]
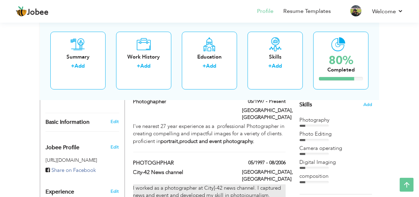
click at [197, 185] on div "I worked as a photographer at City]-42 news channel. I captured news and event …" at bounding box center [209, 192] width 153 height 15
type input "pHOTOGHPHAR"
type input "City-42 News channel"
type input "08/2006"
checkbox input "false"
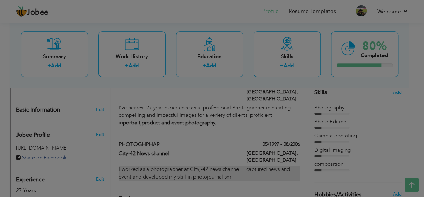
scroll to position [0, 0]
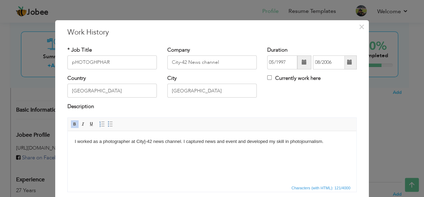
click at [145, 142] on body "I worked as a photographer at City]-42 news channel. I captured news and event …" at bounding box center [212, 141] width 275 height 7
click at [71, 63] on input "pHOTOGHPHAR" at bounding box center [111, 63] width 89 height 14
click at [118, 66] on input "pHOTOGHPHAR" at bounding box center [111, 63] width 89 height 14
drag, startPoint x: 92, startPoint y: 64, endPoint x: 81, endPoint y: 61, distance: 10.7
click at [81, 61] on input "pHOTOGHPHAR" at bounding box center [111, 63] width 89 height 14
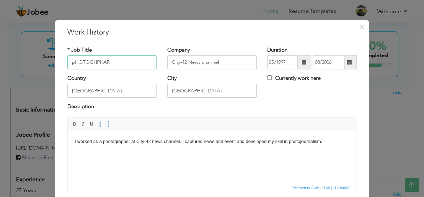
click at [109, 63] on input "pHOTOGHPHAR" at bounding box center [111, 63] width 89 height 14
type input "p"
click at [117, 92] on input "[GEOGRAPHIC_DATA]" at bounding box center [111, 91] width 89 height 14
drag, startPoint x: 81, startPoint y: 66, endPoint x: 216, endPoint y: 121, distance: 145.6
click at [217, 123] on span "Editor toolbars Basic Styles Bold Italic Underline Paragraph Insert/Remove Numb…" at bounding box center [212, 124] width 289 height 13
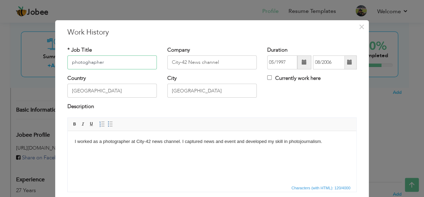
click at [87, 61] on input "photoghapher" at bounding box center [111, 63] width 89 height 14
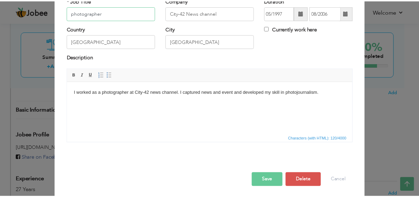
scroll to position [51, 0]
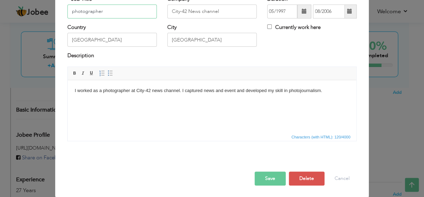
type input "photographer"
click at [260, 179] on button "Save" at bounding box center [270, 179] width 31 height 14
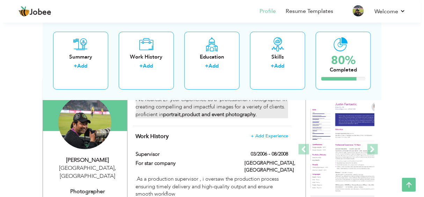
scroll to position [110, 0]
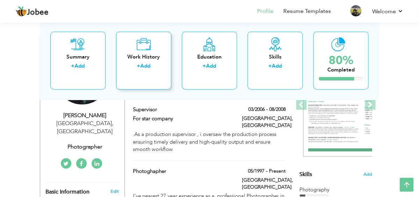
click at [138, 47] on icon at bounding box center [144, 44] width 14 height 14
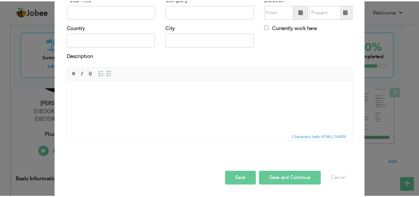
scroll to position [0, 0]
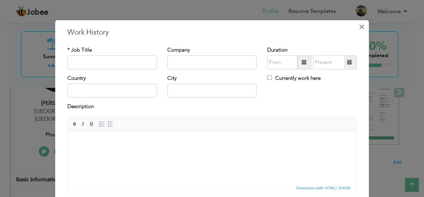
click at [363, 24] on button "×" at bounding box center [361, 26] width 11 height 11
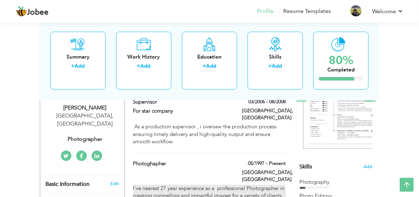
scroll to position [75, 0]
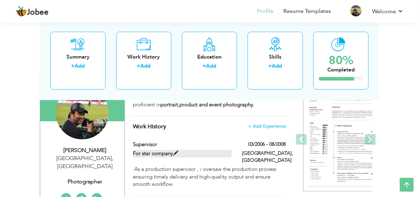
click at [143, 150] on label "For star company" at bounding box center [182, 153] width 98 height 7
type input "Supervisor"
type input "For star company"
type input "03/2006"
type input "08/2008"
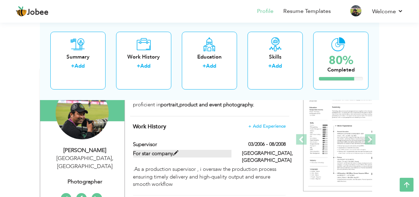
type input "[GEOGRAPHIC_DATA]"
type input "LAHORE"
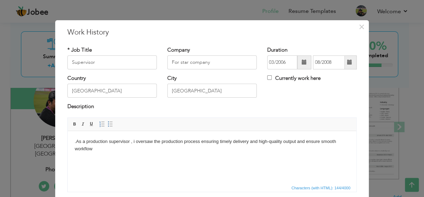
drag, startPoint x: 76, startPoint y: 141, endPoint x: 95, endPoint y: 149, distance: 20.2
click at [95, 149] on body ".As a production supervisor , i oversaw the production process ensuring timely …" at bounding box center [212, 145] width 275 height 15
copy body "As a production supervisor , i oversaw the production process ensuring timely d…"
click at [359, 26] on span "×" at bounding box center [362, 27] width 6 height 13
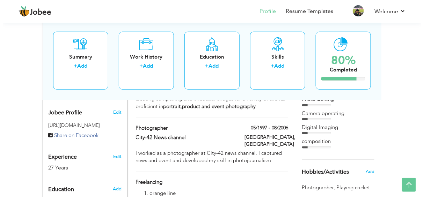
scroll to position [180, 0]
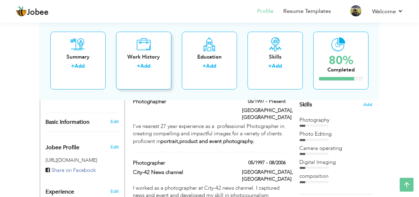
click at [136, 60] on div "Work History" at bounding box center [144, 56] width 44 height 7
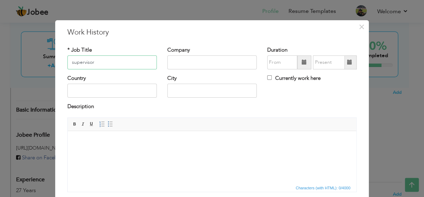
type input "supervisor"
click at [103, 152] on html at bounding box center [212, 141] width 289 height 21
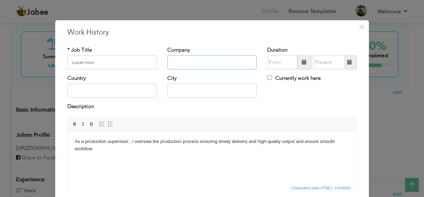
click at [171, 59] on input "text" at bounding box center [211, 63] width 89 height 14
type input "For star company"
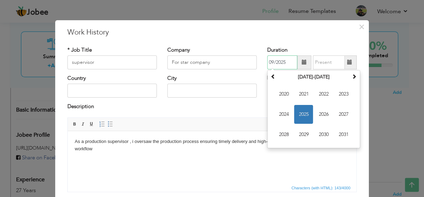
click at [278, 60] on input "09/2025" at bounding box center [282, 63] width 30 height 14
type input "09/2003"
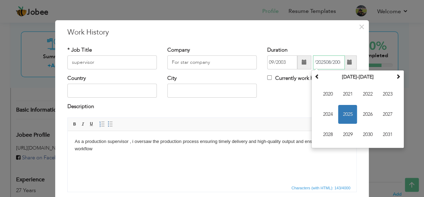
scroll to position [0, 8]
type input "09/2025"
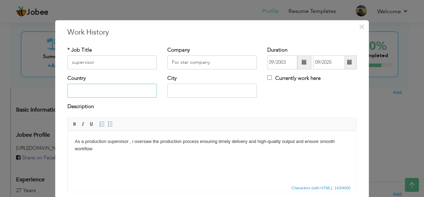
click at [108, 95] on input "text" at bounding box center [111, 91] width 89 height 14
type input "[GEOGRAPHIC_DATA]"
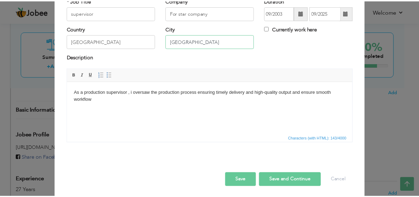
scroll to position [51, 0]
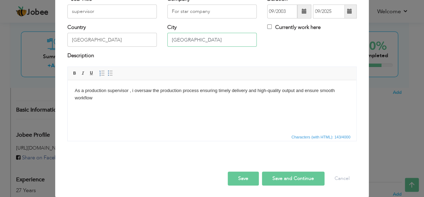
type input "[GEOGRAPHIC_DATA]"
click at [247, 182] on button "Save" at bounding box center [243, 179] width 31 height 14
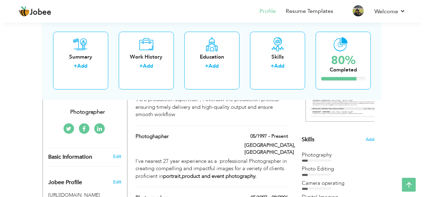
scroll to position [110, 0]
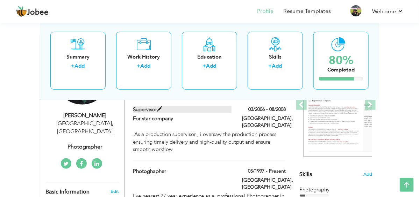
drag, startPoint x: 152, startPoint y: 101, endPoint x: 136, endPoint y: 99, distance: 15.4
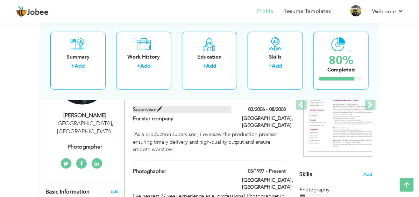
drag, startPoint x: 136, startPoint y: 99, endPoint x: 128, endPoint y: 99, distance: 8.4
click at [133, 106] on label "Supervisor" at bounding box center [182, 109] width 98 height 7
type input "Supervisor"
type input "03/2006"
type input "08/2008"
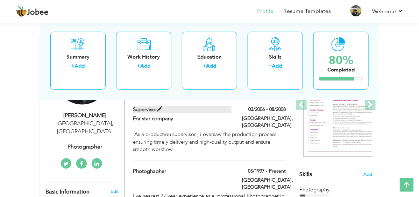
type input "LAHORE"
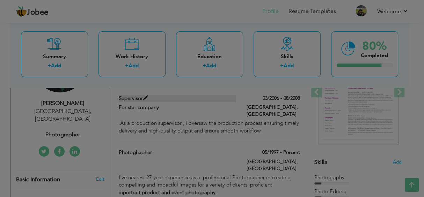
scroll to position [0, 0]
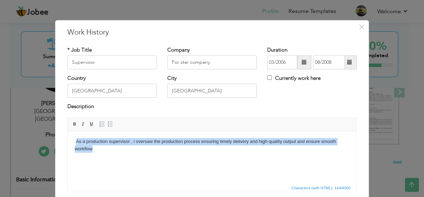
drag, startPoint x: 76, startPoint y: 140, endPoint x: 92, endPoint y: 154, distance: 20.6
click at [92, 154] on html ".As a production supervisor , i oversaw the production process ensuring timely …" at bounding box center [212, 145] width 289 height 29
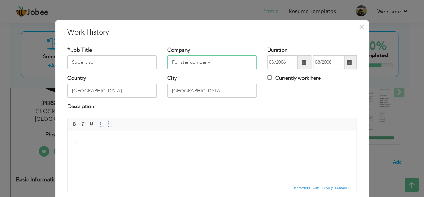
click at [214, 65] on input "For star company" at bounding box center [211, 63] width 89 height 14
type input "F"
click at [115, 67] on input "Supervisor" at bounding box center [111, 63] width 89 height 14
type input "S"
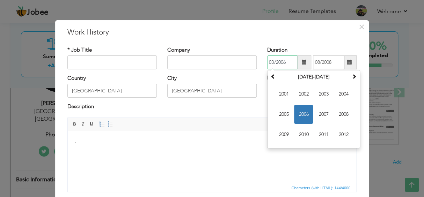
click at [289, 66] on input "03/2006" at bounding box center [282, 63] width 30 height 14
type input "0"
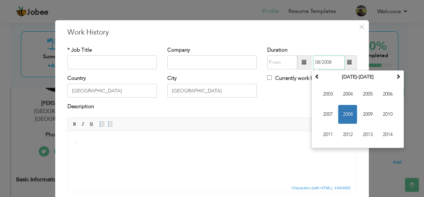
click at [334, 61] on input "08/2008" at bounding box center [329, 63] width 32 height 14
type input "0"
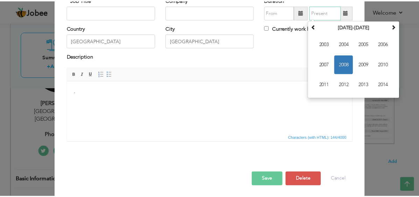
scroll to position [51, 0]
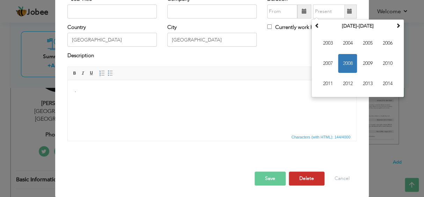
click at [298, 174] on button "Delete" at bounding box center [307, 179] width 36 height 14
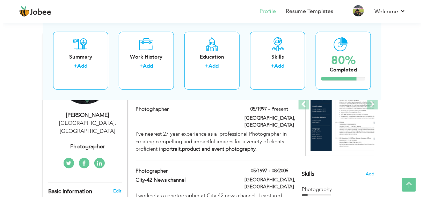
scroll to position [110, 0]
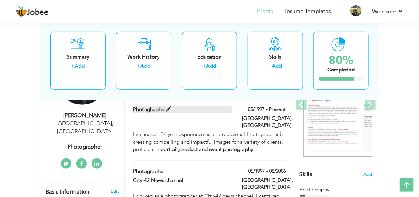
click at [138, 106] on label "photoghapher" at bounding box center [182, 109] width 98 height 7
type input "photoghapher"
type input "05/1997"
type input "[GEOGRAPHIC_DATA]"
checkbox input "true"
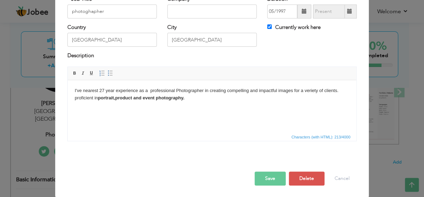
scroll to position [0, 0]
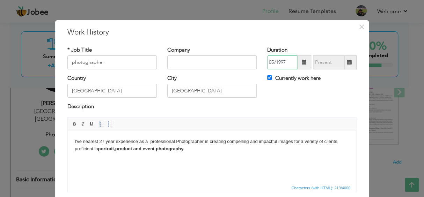
click at [284, 63] on input "05/1997" at bounding box center [282, 63] width 30 height 14
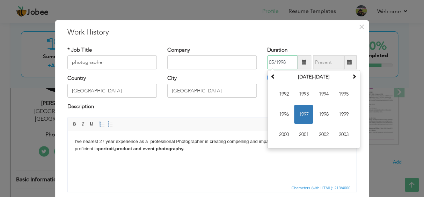
type input "05/1998"
click at [251, 157] on html "I've nearest 27 year experience as a professional Photographer in creating comp…" at bounding box center [212, 145] width 289 height 29
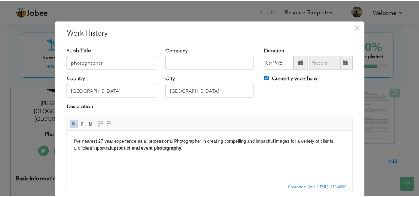
scroll to position [51, 0]
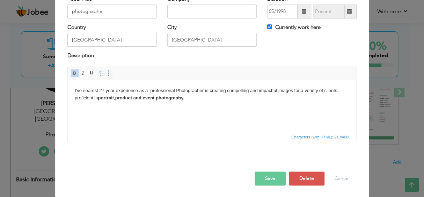
click at [271, 176] on button "Save" at bounding box center [270, 179] width 31 height 14
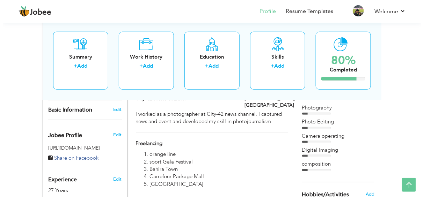
scroll to position [180, 0]
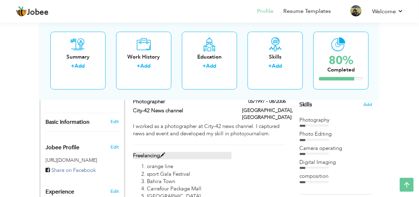
click at [133, 152] on label "freelancing" at bounding box center [182, 155] width 98 height 7
type input "freelancing"
checkbox input "false"
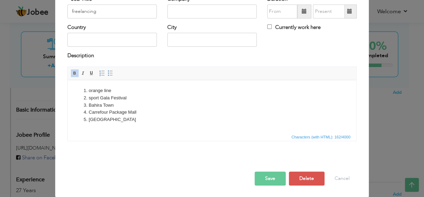
scroll to position [0, 0]
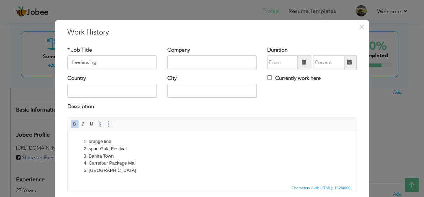
click at [92, 143] on li "orange line" at bounding box center [212, 141] width 247 height 7
click at [90, 149] on li "sport Gala Festival" at bounding box center [212, 148] width 247 height 7
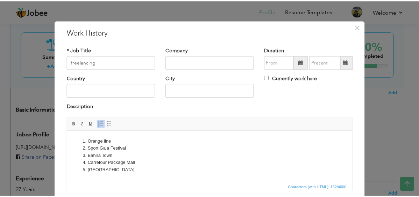
scroll to position [35, 0]
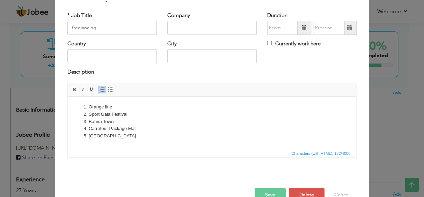
click at [265, 193] on button "Save" at bounding box center [270, 195] width 31 height 14
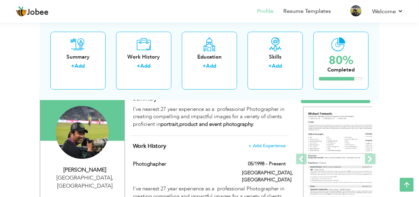
scroll to position [40, 0]
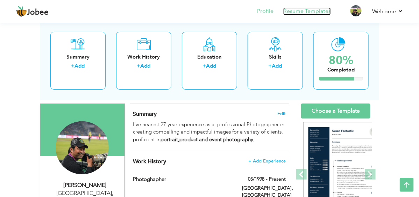
click at [298, 13] on link "Resume Templates" at bounding box center [307, 11] width 48 height 8
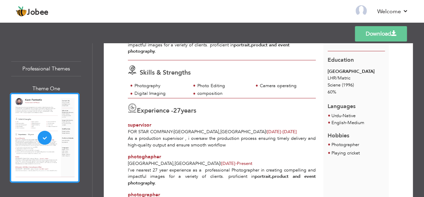
scroll to position [105, 0]
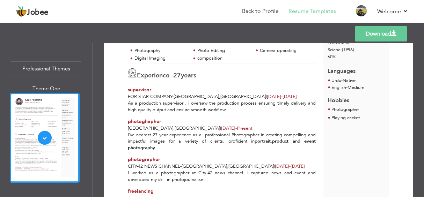
click at [362, 34] on link "Download" at bounding box center [381, 33] width 52 height 15
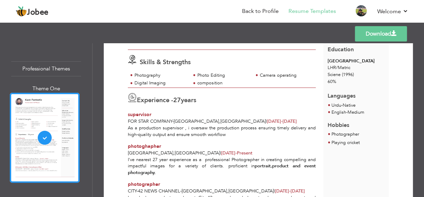
scroll to position [70, 0]
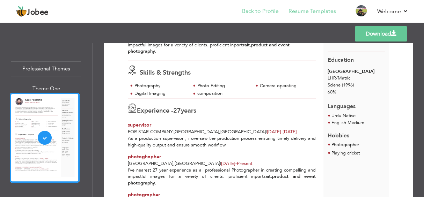
click at [259, 18] on li "Back to Profile" at bounding box center [255, 11] width 46 height 19
click at [308, 12] on link "Resume Templates" at bounding box center [313, 11] width 48 height 8
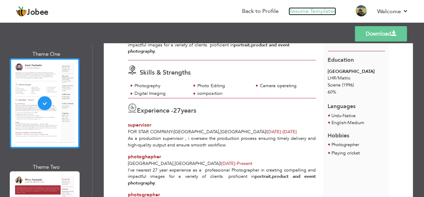
scroll to position [105, 0]
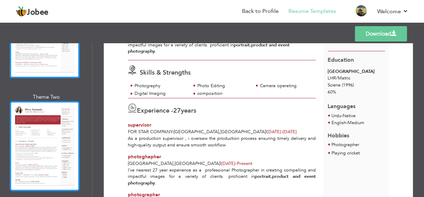
click at [46, 147] on div at bounding box center [45, 146] width 70 height 90
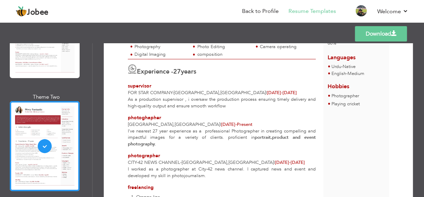
scroll to position [99, 0]
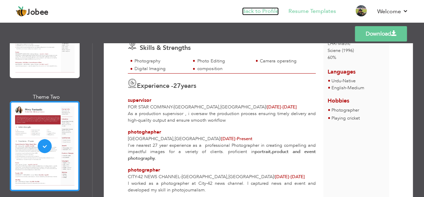
click at [256, 11] on link "Back to Profile" at bounding box center [260, 11] width 37 height 8
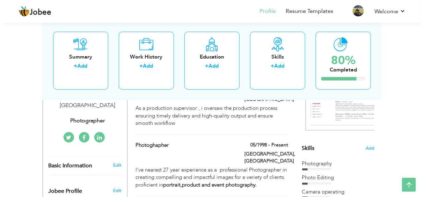
scroll to position [101, 0]
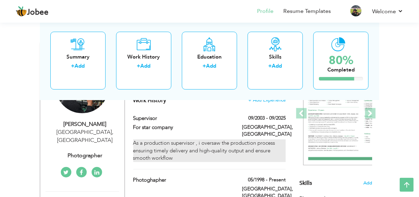
click at [133, 140] on div "As a production supervisor , i oversaw the production process ensuring timely d…" at bounding box center [209, 151] width 153 height 22
type input "supervisor"
type input "For star company"
type input "09/2003"
type input "09/2025"
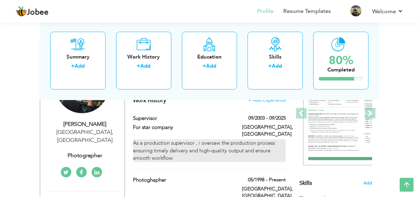
type input "[GEOGRAPHIC_DATA]"
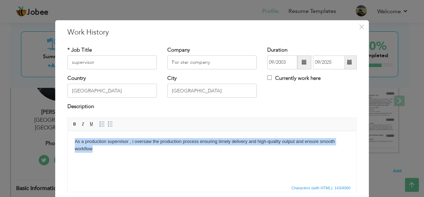
drag, startPoint x: 74, startPoint y: 142, endPoint x: 92, endPoint y: 151, distance: 20.0
click at [92, 151] on html "As a production supervisor , i oversaw the production process ensuring timely d…" at bounding box center [212, 145] width 289 height 29
click at [92, 151] on body "As a production supervisor , i oversaw the production process ensuring timely d…" at bounding box center [212, 145] width 275 height 15
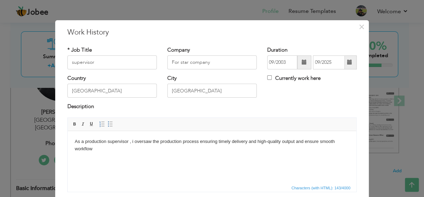
drag, startPoint x: 74, startPoint y: 142, endPoint x: 94, endPoint y: 150, distance: 21.7
click at [94, 150] on html "As a production supervisor , i oversaw the production process ensuring timely d…" at bounding box center [212, 145] width 289 height 29
copy body "As a production supervisor , i oversaw the production process ensuring timely d…"
click at [361, 29] on span "×" at bounding box center [362, 27] width 6 height 13
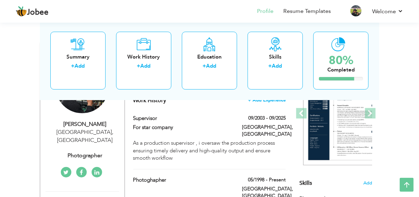
click at [280, 98] on span "+ Add Experience" at bounding box center [267, 100] width 38 height 5
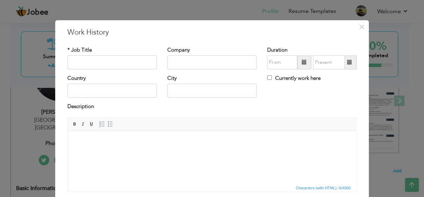
click at [101, 150] on html at bounding box center [212, 141] width 289 height 21
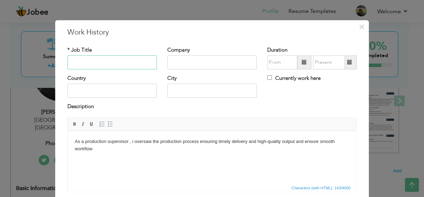
click at [95, 68] on input "text" at bounding box center [111, 63] width 89 height 14
type input "Supervisor"
click at [184, 70] on div "Company" at bounding box center [212, 60] width 100 height 28
click at [180, 67] on input "text" at bounding box center [211, 63] width 89 height 14
type input "For start company"
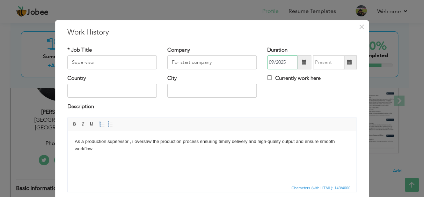
click at [274, 62] on input "09/2025" at bounding box center [282, 63] width 30 height 14
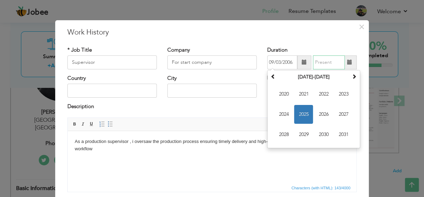
type input "09/2003"
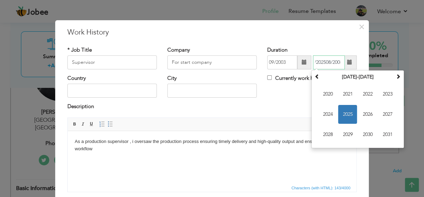
scroll to position [0, 8]
type input "09/2025"
click at [108, 94] on input "text" at bounding box center [111, 91] width 89 height 14
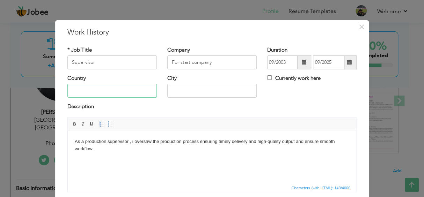
scroll to position [0, 0]
type input "[GEOGRAPHIC_DATA]"
click at [179, 90] on input "text" at bounding box center [211, 91] width 89 height 14
type input "[GEOGRAPHIC_DATA]"
click at [228, 106] on div "Description" at bounding box center [211, 107] width 289 height 9
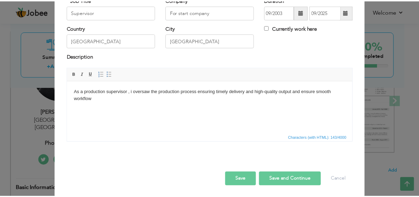
scroll to position [51, 0]
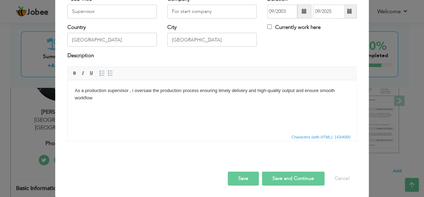
click at [242, 179] on button "Save" at bounding box center [243, 179] width 31 height 14
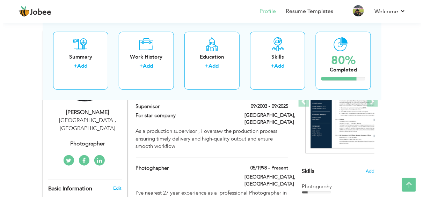
scroll to position [101, 0]
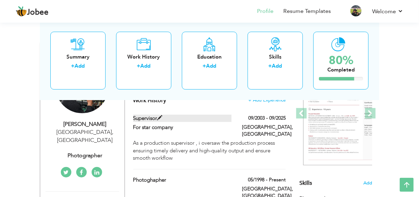
drag, startPoint x: 266, startPoint y: 103, endPoint x: 129, endPoint y: 105, distance: 136.6
click at [133, 115] on label "supervisor" at bounding box center [182, 118] width 98 height 7
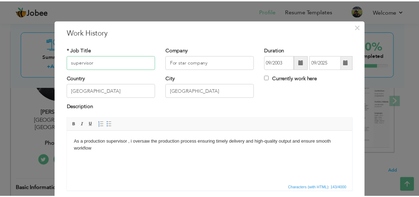
scroll to position [51, 0]
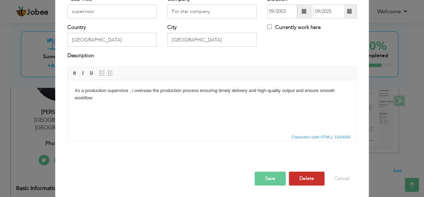
click at [309, 173] on button "Delete" at bounding box center [307, 179] width 36 height 14
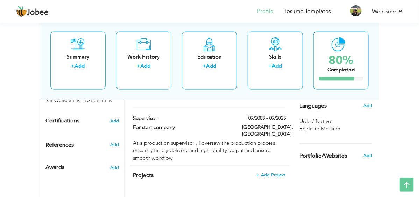
scroll to position [287, 0]
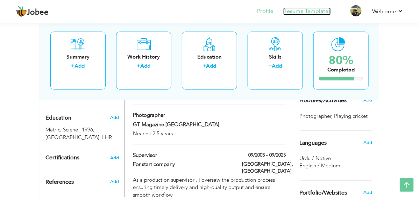
click at [300, 11] on link "Resume Templates" at bounding box center [307, 11] width 48 height 8
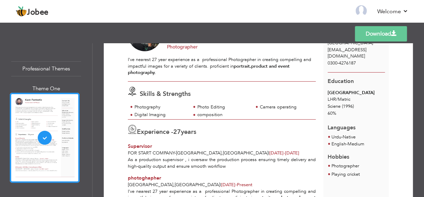
scroll to position [70, 0]
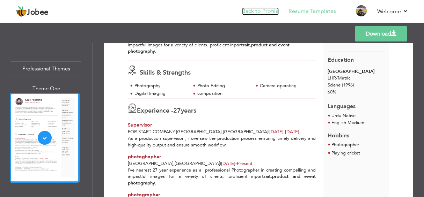
click at [252, 14] on link "Back to Profile" at bounding box center [260, 11] width 37 height 8
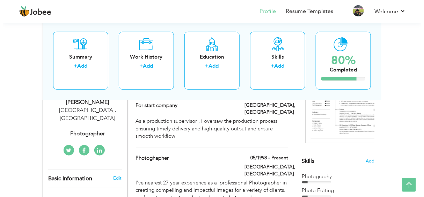
scroll to position [139, 0]
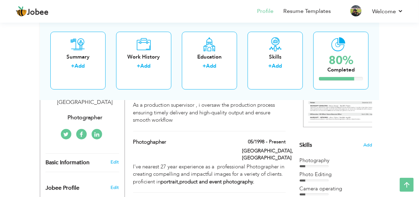
click at [149, 139] on div "photoghapher" at bounding box center [182, 143] width 109 height 9
type input "photoghapher"
type input "05/1998"
type input "[GEOGRAPHIC_DATA]"
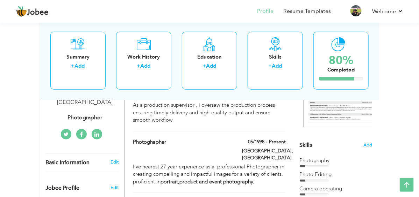
checkbox input "true"
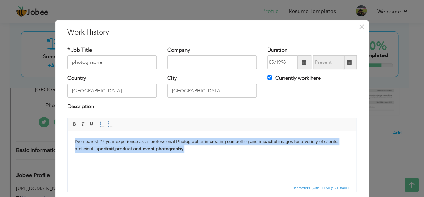
drag, startPoint x: 75, startPoint y: 142, endPoint x: 192, endPoint y: 155, distance: 117.5
click at [192, 155] on html "I've nearest 27 year experience as a professional Photographer in creating comp…" at bounding box center [212, 145] width 289 height 29
copy body "I've nearest 27 year experience as a professional Photographer in creating comp…"
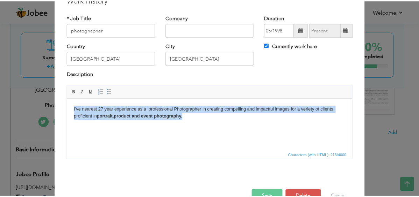
scroll to position [51, 0]
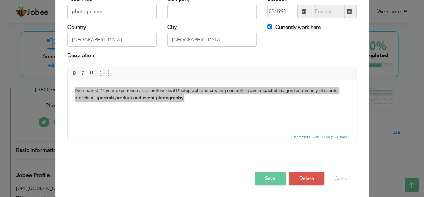
click at [262, 176] on button "Save" at bounding box center [270, 179] width 31 height 14
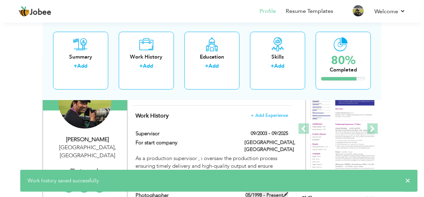
scroll to position [70, 0]
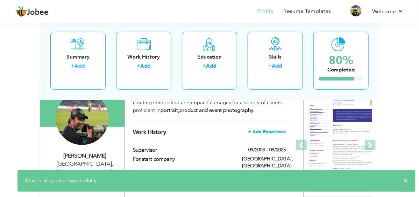
click at [275, 130] on span "+ Add Experience" at bounding box center [267, 132] width 38 height 5
checkbox input "false"
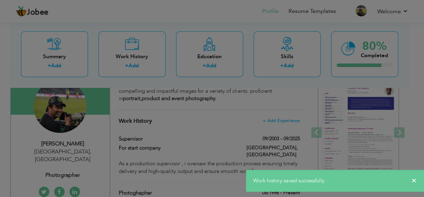
scroll to position [0, 0]
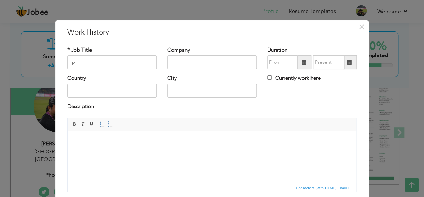
click at [92, 144] on body at bounding box center [212, 141] width 275 height 7
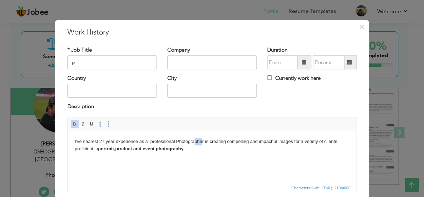
drag, startPoint x: 202, startPoint y: 141, endPoint x: 195, endPoint y: 144, distance: 8.3
click at [195, 144] on body "I've nearest 27 year experience as a professional Photographer in creating comp…" at bounding box center [212, 145] width 275 height 15
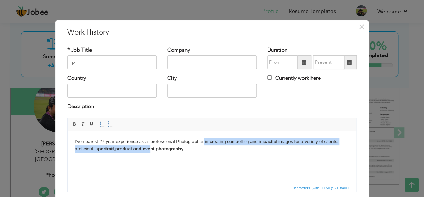
drag, startPoint x: 204, startPoint y: 141, endPoint x: 150, endPoint y: 146, distance: 53.7
click at [150, 146] on body "I've nearest 27 year experience as a professional Photographer in creating comp…" at bounding box center [212, 145] width 275 height 15
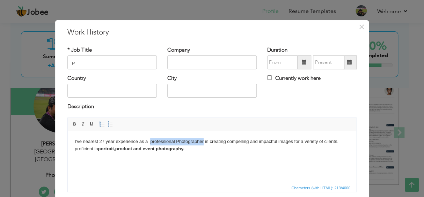
drag, startPoint x: 150, startPoint y: 142, endPoint x: 203, endPoint y: 141, distance: 53.1
click at [203, 141] on body "I've nearest 27 year experience as a professional Photographer in creating comp…" at bounding box center [212, 145] width 275 height 15
copy body "professional Photographer"
click at [95, 60] on input "p" at bounding box center [111, 63] width 89 height 14
paste input "professional Photographer"
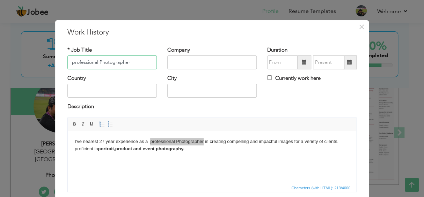
type input "professional Photographer"
click at [189, 62] on input "text" at bounding box center [211, 63] width 89 height 14
type input "(Self)"
click at [281, 64] on input "09/2025" at bounding box center [282, 63] width 30 height 14
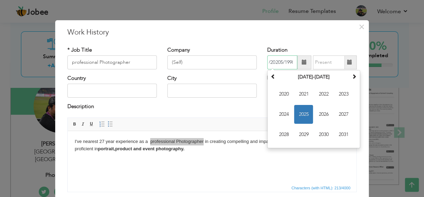
scroll to position [0, 8]
type input "09/2020"
type input "09/2025"
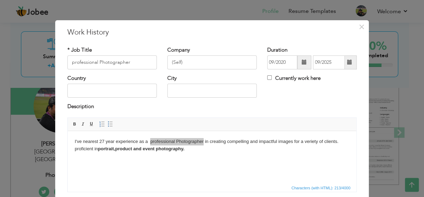
click at [264, 78] on div "Currently work here" at bounding box center [312, 82] width 100 height 14
click at [267, 78] on input "Currently work here" at bounding box center [269, 77] width 5 height 5
checkbox input "true"
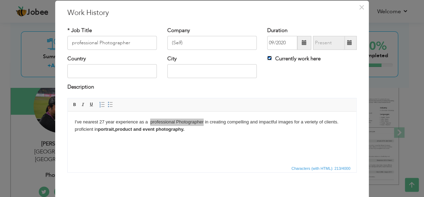
scroll to position [35, 0]
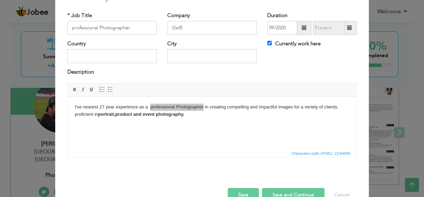
click at [154, 56] on div "Country" at bounding box center [112, 54] width 100 height 28
drag, startPoint x: 151, startPoint y: 56, endPoint x: 159, endPoint y: 72, distance: 18.3
click at [151, 56] on input "text" at bounding box center [111, 56] width 89 height 14
type input "[GEOGRAPHIC_DATA]"
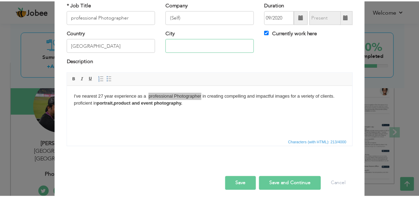
scroll to position [51, 0]
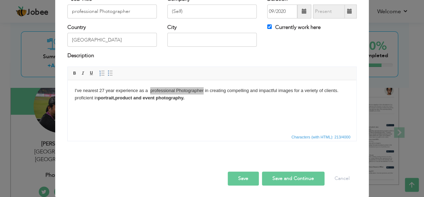
click at [240, 179] on button "Save" at bounding box center [243, 179] width 31 height 14
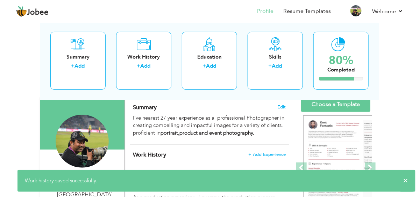
scroll to position [35, 0]
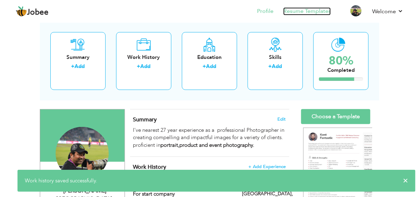
click at [306, 12] on link "Resume Templates" at bounding box center [307, 11] width 48 height 8
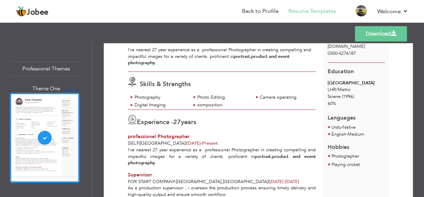
scroll to position [70, 0]
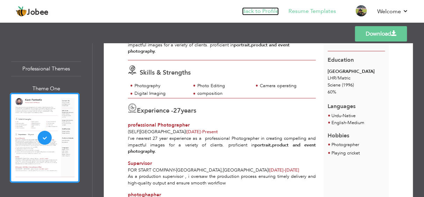
click at [261, 14] on link "Back to Profile" at bounding box center [260, 11] width 37 height 8
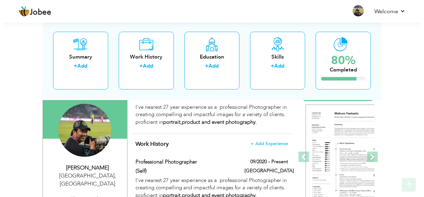
scroll to position [70, 0]
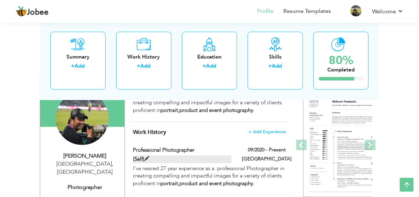
click at [144, 157] on span at bounding box center [146, 159] width 5 height 5
type input "professional Photographer"
type input "(Self)"
type input "09/2020"
type input "[GEOGRAPHIC_DATA]"
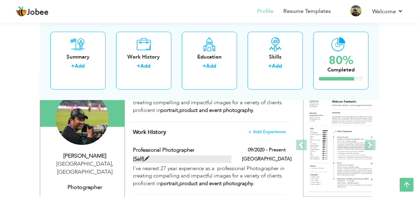
checkbox input "true"
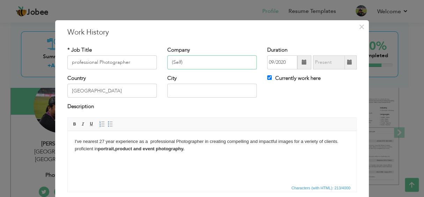
click at [179, 64] on input "(Self)" at bounding box center [211, 63] width 89 height 14
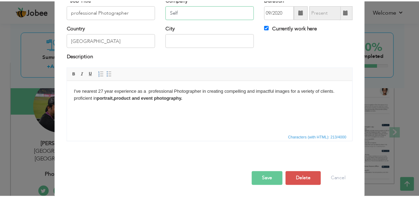
scroll to position [51, 0]
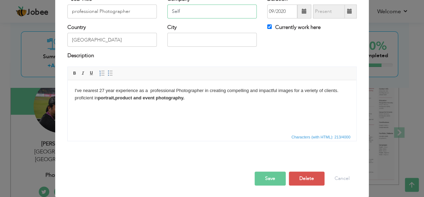
type input "Self"
click at [274, 177] on button "Save" at bounding box center [270, 179] width 31 height 14
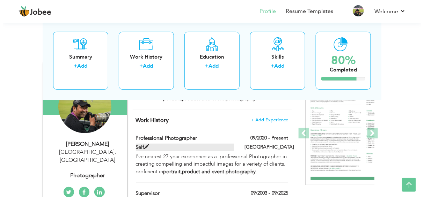
scroll to position [70, 0]
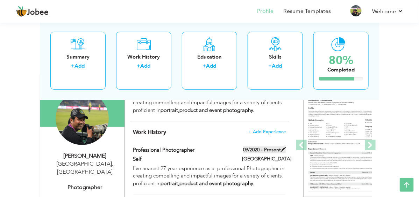
click at [260, 147] on label "09/2020 - Present" at bounding box center [264, 150] width 43 height 7
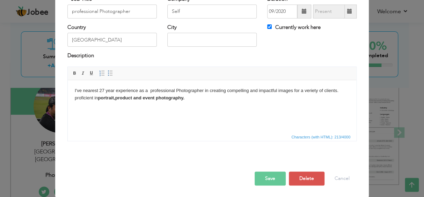
scroll to position [0, 0]
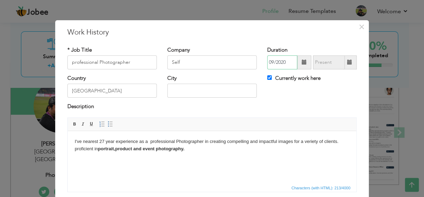
click at [283, 60] on input "09/2020" at bounding box center [282, 63] width 30 height 14
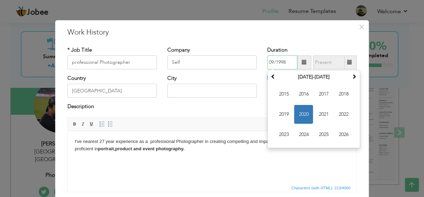
type input "09/1998"
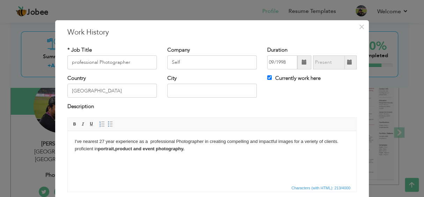
click at [190, 106] on div "Description" at bounding box center [211, 107] width 289 height 9
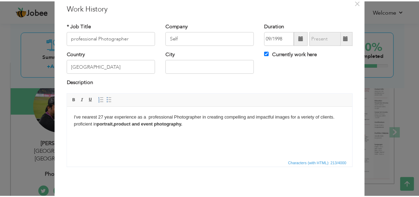
scroll to position [51, 0]
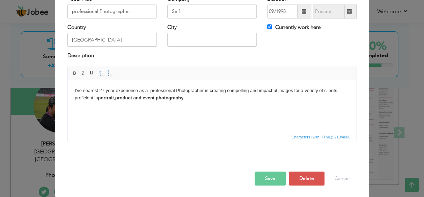
click at [265, 175] on button "Save" at bounding box center [270, 179] width 31 height 14
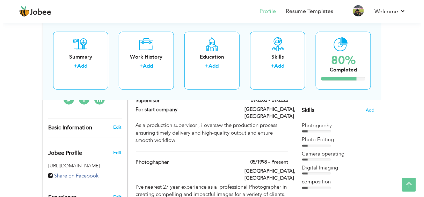
scroll to position [210, 0]
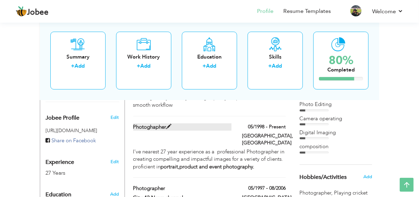
click at [133, 124] on label "photoghapher" at bounding box center [182, 127] width 98 height 7
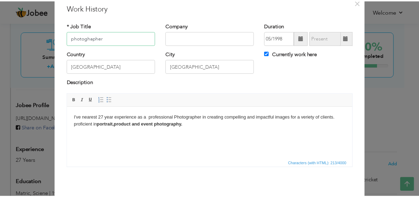
scroll to position [51, 0]
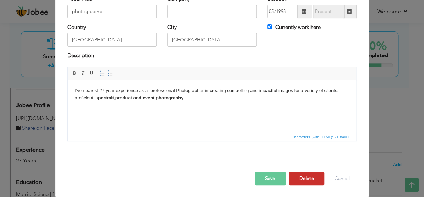
click at [299, 175] on button "Delete" at bounding box center [307, 179] width 36 height 14
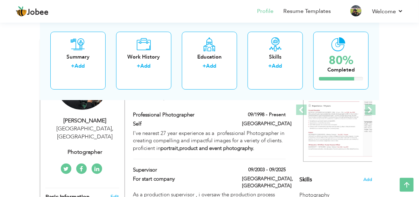
scroll to position [0, 0]
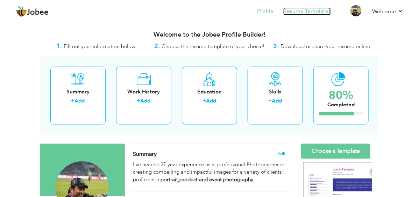
click at [302, 9] on link "Resume Templates" at bounding box center [307, 11] width 48 height 8
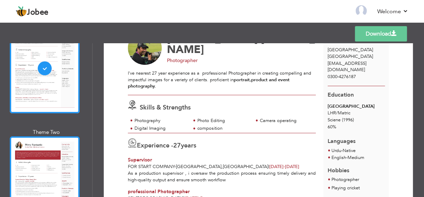
scroll to position [105, 0]
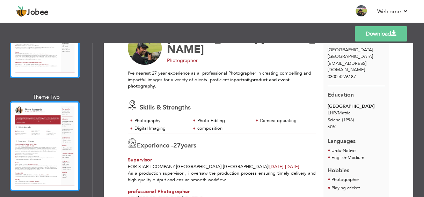
click at [50, 157] on div at bounding box center [45, 146] width 70 height 90
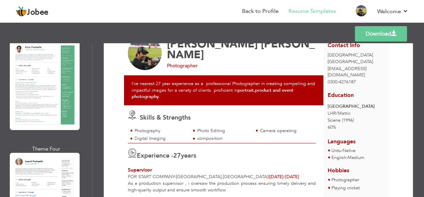
scroll to position [314, 0]
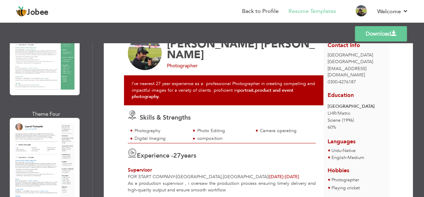
click at [48, 171] on div at bounding box center [45, 163] width 70 height 90
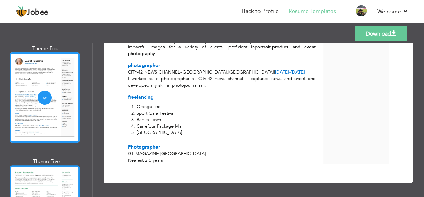
scroll to position [419, 0]
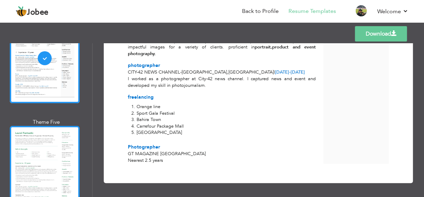
click at [39, 168] on div at bounding box center [45, 171] width 70 height 90
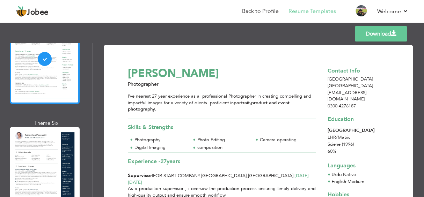
scroll to position [559, 0]
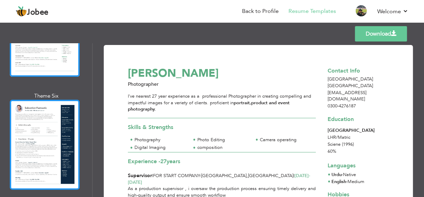
click at [40, 162] on div at bounding box center [45, 145] width 70 height 90
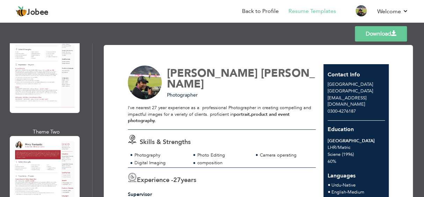
scroll to position [70, 0]
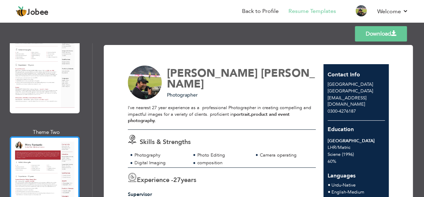
click at [46, 151] on div at bounding box center [45, 182] width 70 height 90
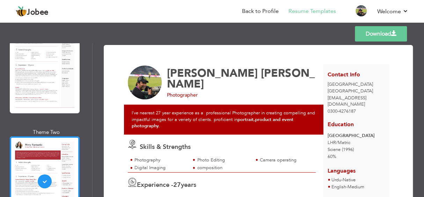
click at [368, 32] on link "Download" at bounding box center [381, 33] width 52 height 15
